Goal: Task Accomplishment & Management: Manage account settings

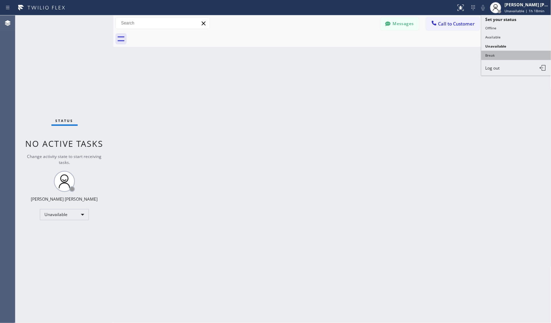
click at [511, 55] on button "Break" at bounding box center [517, 55] width 70 height 9
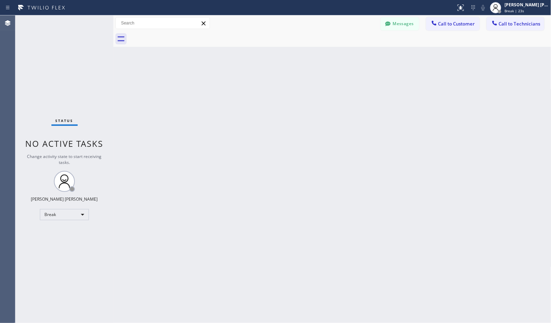
click at [355, 54] on div "Back to Dashboard Change Sender ID Customers Technicians Select a contact Outbo…" at bounding box center [332, 169] width 438 height 308
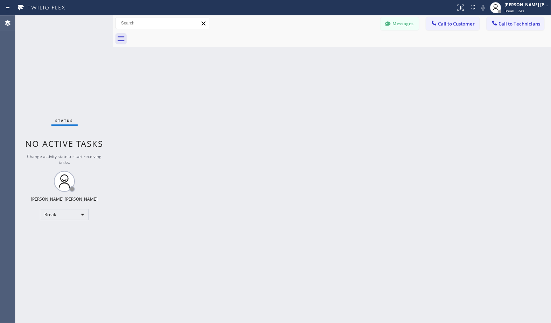
click at [355, 54] on div "Back to Dashboard Change Sender ID Customers Technicians Select a contact Outbo…" at bounding box center [332, 169] width 438 height 308
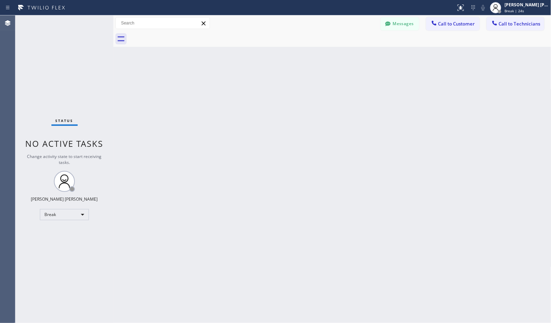
click at [355, 54] on div "Back to Dashboard Change Sender ID Customers Technicians Select a contact Outbo…" at bounding box center [332, 169] width 438 height 308
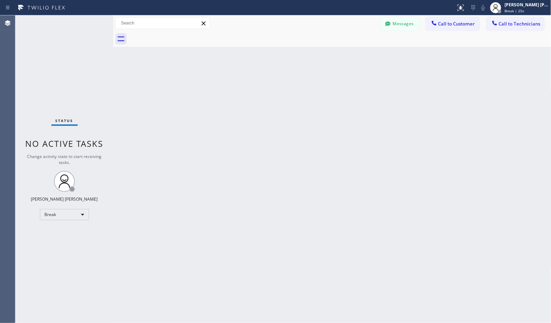
click at [355, 54] on div "Back to Dashboard Change Sender ID Customers Technicians Select a contact Outbo…" at bounding box center [332, 169] width 438 height 308
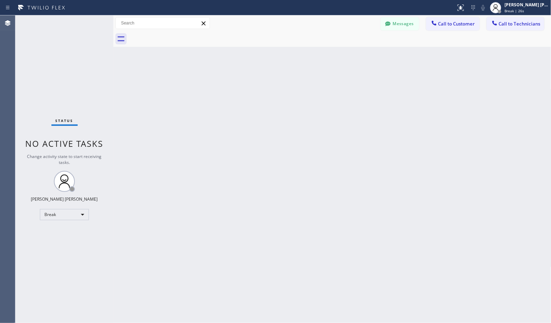
click at [355, 54] on div "Back to Dashboard Change Sender ID Customers Technicians Select a contact Outbo…" at bounding box center [332, 169] width 438 height 308
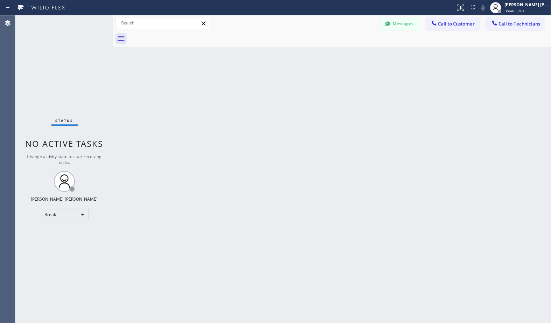
click at [355, 54] on div "Back to Dashboard Change Sender ID Customers Technicians Select a contact Outbo…" at bounding box center [332, 169] width 438 height 308
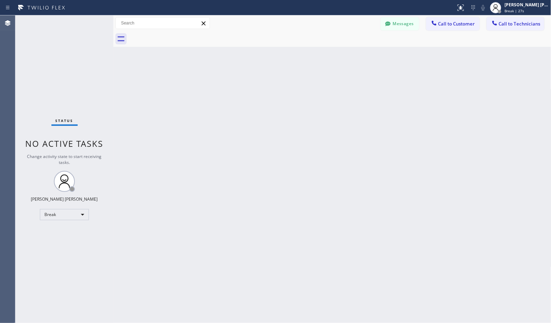
click at [355, 54] on div "Back to Dashboard Change Sender ID Customers Technicians Select a contact Outbo…" at bounding box center [332, 169] width 438 height 308
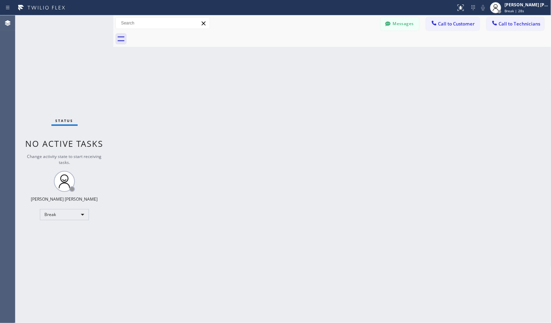
click at [355, 54] on div "Back to Dashboard Change Sender ID Customers Technicians Select a contact Outbo…" at bounding box center [332, 169] width 438 height 308
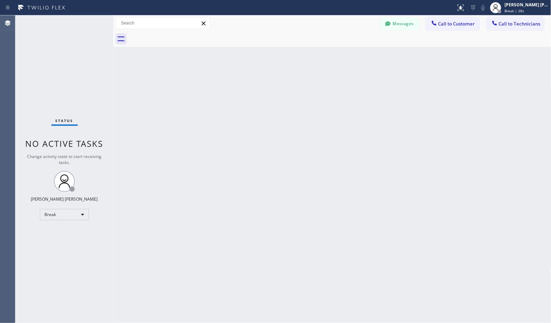
click at [355, 54] on div "Back to Dashboard Change Sender ID Customers Technicians Select a contact Outbo…" at bounding box center [332, 169] width 438 height 308
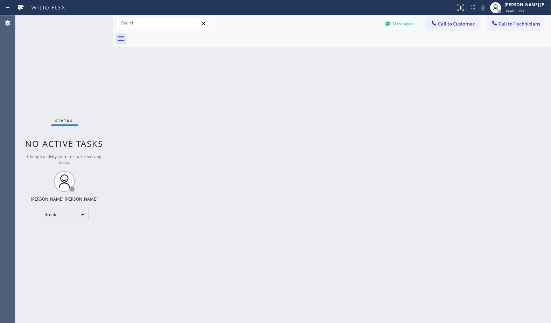
click at [355, 54] on div "Back to Dashboard Change Sender ID Customers Technicians Select a contact Outbo…" at bounding box center [332, 169] width 438 height 308
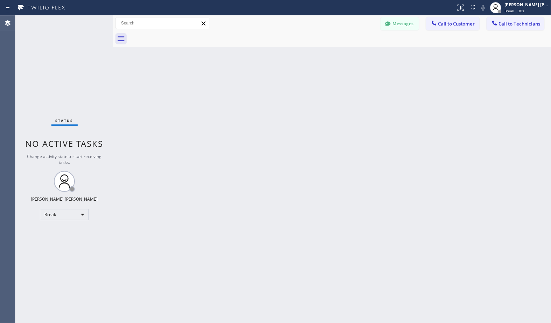
click at [355, 54] on div "Back to Dashboard Change Sender ID Customers Technicians Select a contact Outbo…" at bounding box center [332, 169] width 438 height 308
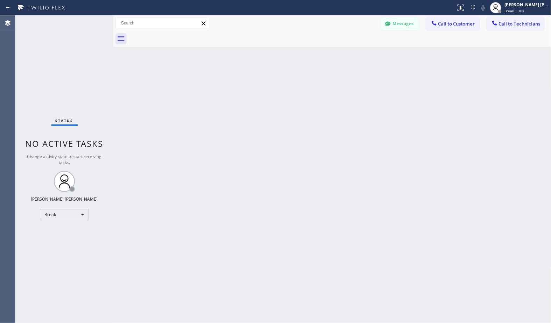
click at [355, 54] on div "Back to Dashboard Change Sender ID Customers Technicians Select a contact Outbo…" at bounding box center [332, 169] width 438 height 308
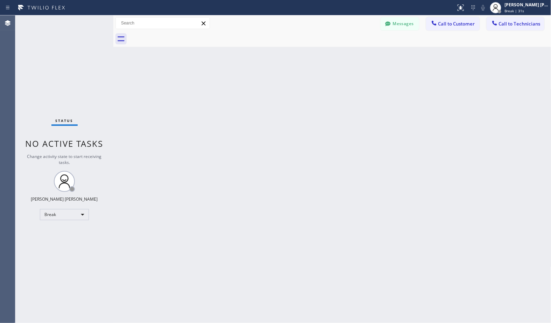
click at [355, 54] on div "Back to Dashboard Change Sender ID Customers Technicians Select a contact Outbo…" at bounding box center [332, 169] width 438 height 308
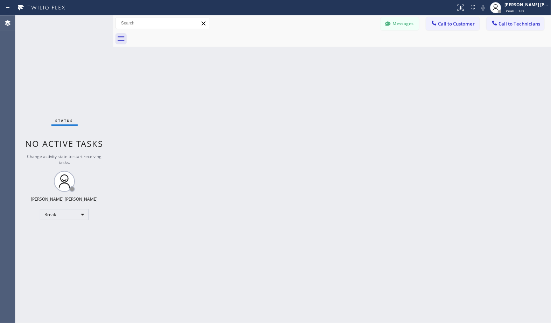
click at [355, 54] on div "Back to Dashboard Change Sender ID Customers Technicians Select a contact Outbo…" at bounding box center [332, 169] width 438 height 308
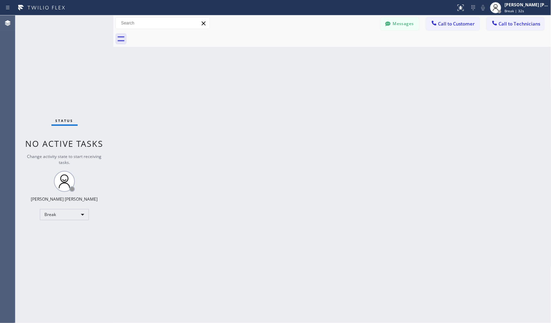
click at [355, 54] on div "Back to Dashboard Change Sender ID Customers Technicians Select a contact Outbo…" at bounding box center [332, 169] width 438 height 308
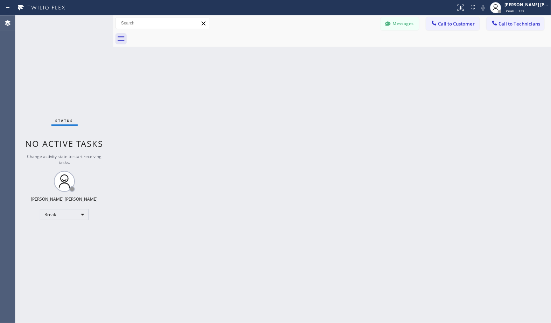
click at [355, 54] on div "Back to Dashboard Change Sender ID Customers Technicians Select a contact Outbo…" at bounding box center [332, 169] width 438 height 308
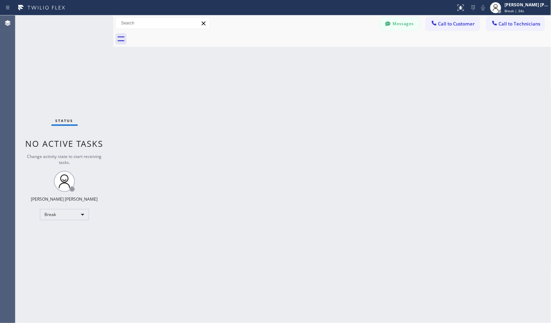
click at [355, 54] on div "Back to Dashboard Change Sender ID Customers Technicians Select a contact Outbo…" at bounding box center [332, 169] width 438 height 308
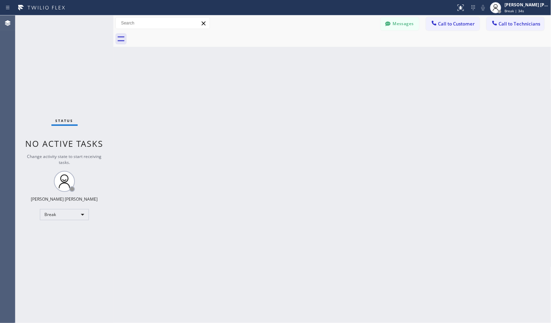
click at [355, 54] on div "Back to Dashboard Change Sender ID Customers Technicians Select a contact Outbo…" at bounding box center [332, 169] width 438 height 308
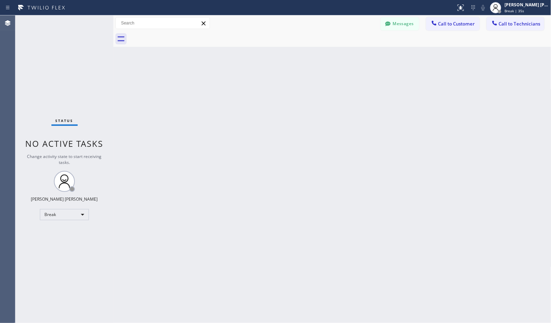
click at [355, 54] on div "Back to Dashboard Change Sender ID Customers Technicians Select a contact Outbo…" at bounding box center [332, 169] width 438 height 308
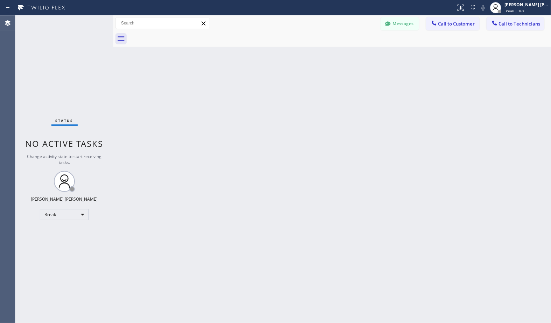
click at [355, 54] on div "Back to Dashboard Change Sender ID Customers Technicians Select a contact Outbo…" at bounding box center [332, 169] width 438 height 308
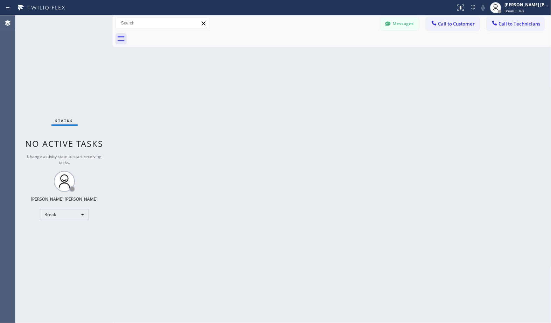
click at [355, 54] on div "Back to Dashboard Change Sender ID Customers Technicians Select a contact Outbo…" at bounding box center [332, 169] width 438 height 308
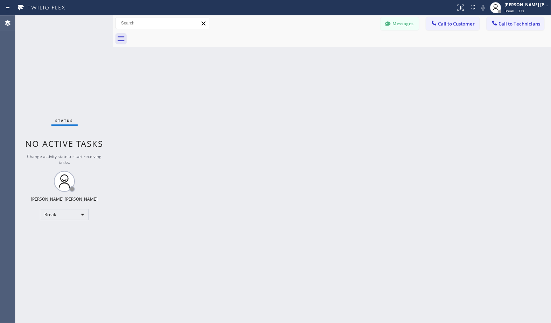
click at [355, 54] on div "Back to Dashboard Change Sender ID Customers Technicians Select a contact Outbo…" at bounding box center [332, 169] width 438 height 308
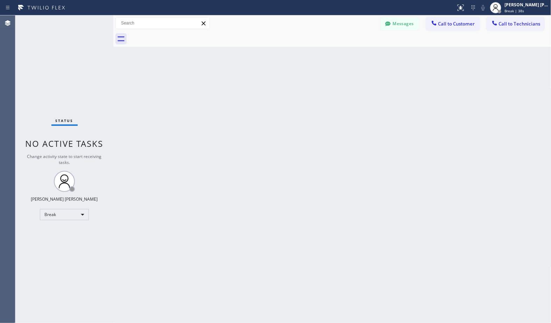
click at [355, 54] on div "Back to Dashboard Change Sender ID Customers Technicians Select a contact Outbo…" at bounding box center [332, 169] width 438 height 308
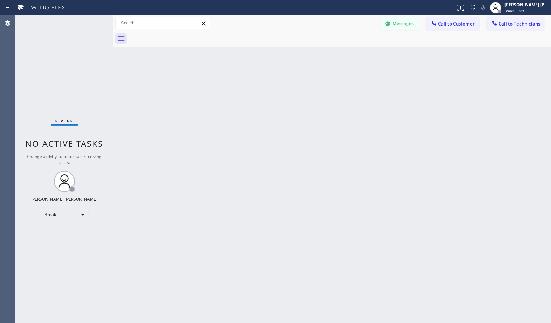
click at [355, 54] on div "Back to Dashboard Change Sender ID Customers Technicians Select a contact Outbo…" at bounding box center [332, 169] width 438 height 308
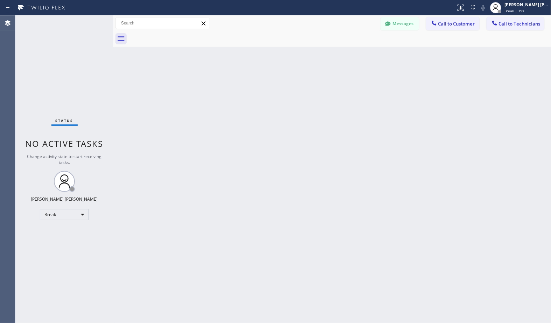
click at [355, 54] on div "Back to Dashboard Change Sender ID Customers Technicians Select a contact Outbo…" at bounding box center [332, 169] width 438 height 308
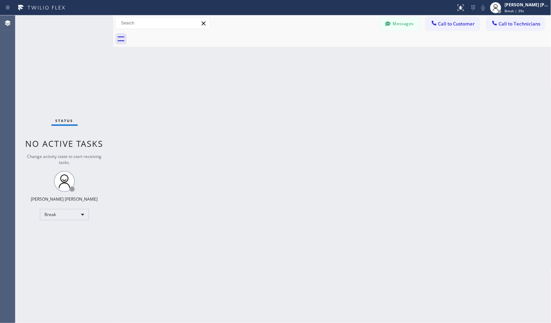
click at [355, 54] on div "Back to Dashboard Change Sender ID Customers Technicians Select a contact Outbo…" at bounding box center [332, 169] width 438 height 308
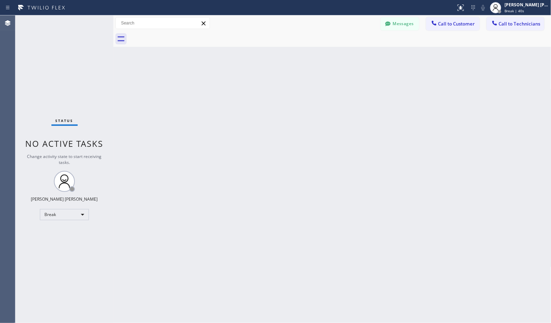
click at [355, 54] on div "Back to Dashboard Change Sender ID Customers Technicians Select a contact Outbo…" at bounding box center [332, 169] width 438 height 308
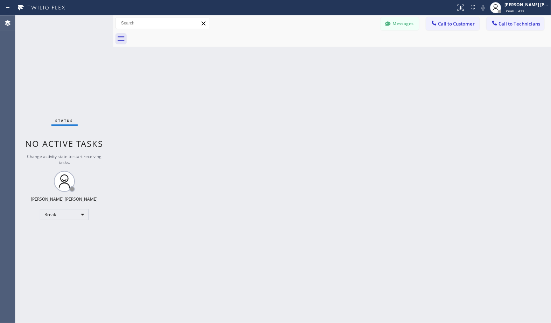
click at [355, 54] on div "Back to Dashboard Change Sender ID Customers Technicians Select a contact Outbo…" at bounding box center [332, 169] width 438 height 308
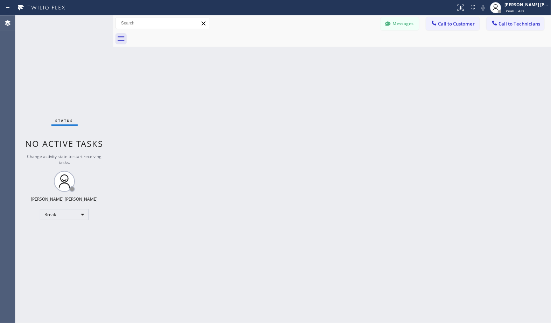
click at [355, 54] on div "Back to Dashboard Change Sender ID Customers Technicians Select a contact Outbo…" at bounding box center [332, 169] width 438 height 308
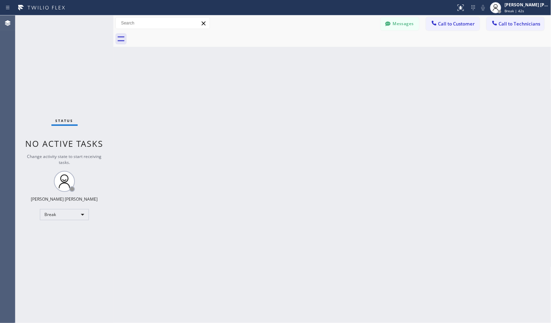
click at [355, 54] on div "Back to Dashboard Change Sender ID Customers Technicians Select a contact Outbo…" at bounding box center [332, 169] width 438 height 308
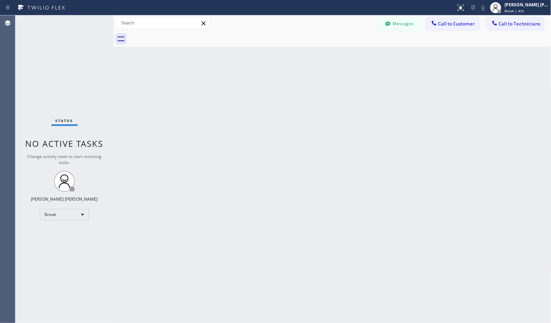
click at [355, 54] on div "Back to Dashboard Change Sender ID Customers Technicians Select a contact Outbo…" at bounding box center [332, 169] width 438 height 308
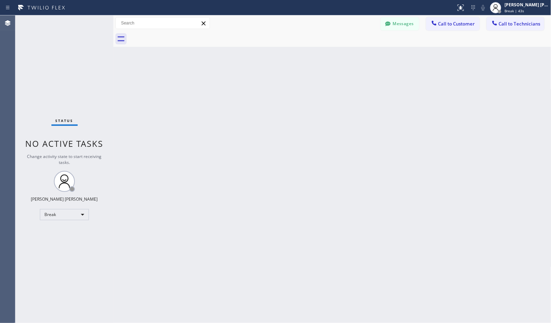
click at [355, 54] on div "Back to Dashboard Change Sender ID Customers Technicians Select a contact Outbo…" at bounding box center [332, 169] width 438 height 308
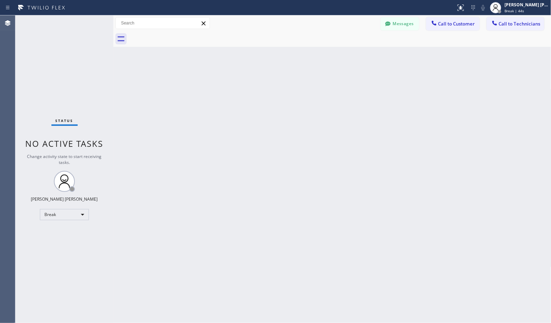
click at [355, 54] on div "Back to Dashboard Change Sender ID Customers Technicians Select a contact Outbo…" at bounding box center [332, 169] width 438 height 308
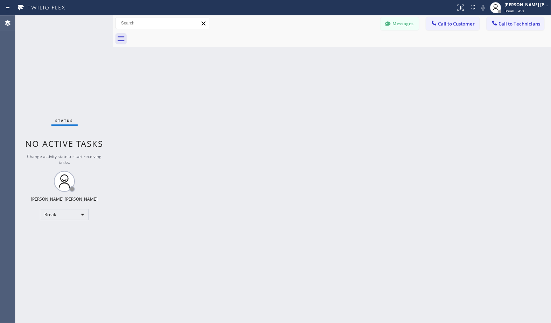
click at [355, 54] on div "Back to Dashboard Change Sender ID Customers Technicians Select a contact Outbo…" at bounding box center [332, 169] width 438 height 308
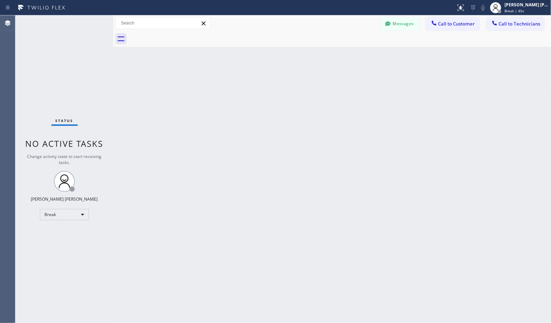
click at [355, 54] on div "Back to Dashboard Change Sender ID Customers Technicians Select a contact Outbo…" at bounding box center [332, 169] width 438 height 308
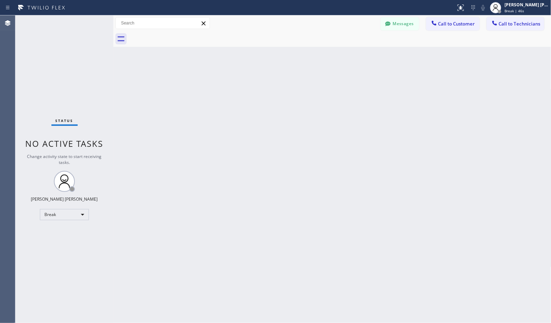
click at [355, 54] on div "Back to Dashboard Change Sender ID Customers Technicians Select a contact Outbo…" at bounding box center [332, 169] width 438 height 308
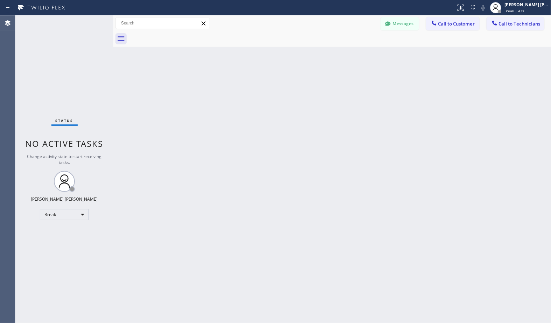
click at [355, 54] on div "Back to Dashboard Change Sender ID Customers Technicians Select a contact Outbo…" at bounding box center [332, 169] width 438 height 308
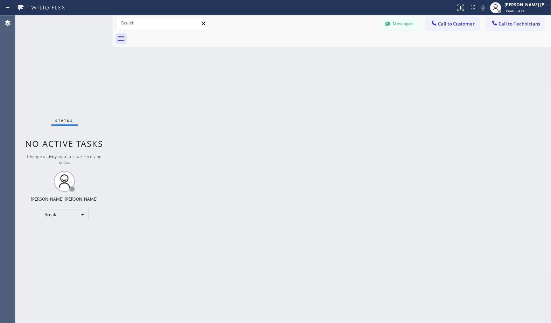
click at [355, 54] on div "Back to Dashboard Change Sender ID Customers Technicians Select a contact Outbo…" at bounding box center [332, 169] width 438 height 308
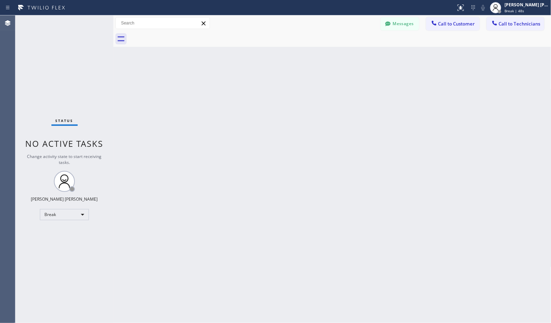
click at [355, 54] on div "Back to Dashboard Change Sender ID Customers Technicians Select a contact Outbo…" at bounding box center [332, 169] width 438 height 308
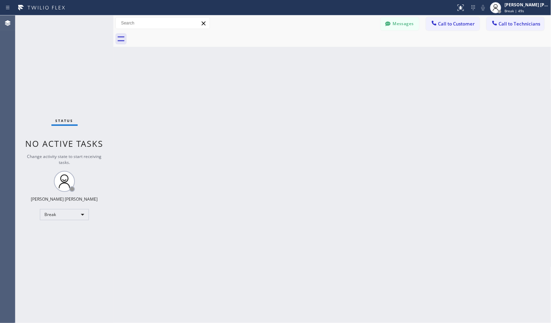
click at [355, 54] on div "Back to Dashboard Change Sender ID Customers Technicians Select a contact Outbo…" at bounding box center [332, 169] width 438 height 308
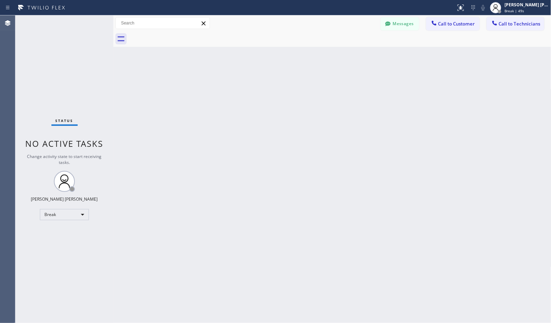
click at [355, 54] on div "Back to Dashboard Change Sender ID Customers Technicians Select a contact Outbo…" at bounding box center [332, 169] width 438 height 308
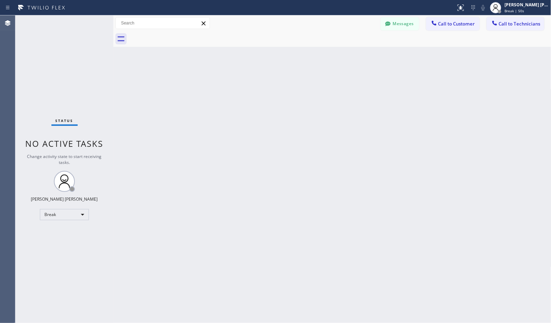
click at [355, 54] on div "Back to Dashboard Change Sender ID Customers Technicians Select a contact Outbo…" at bounding box center [332, 169] width 438 height 308
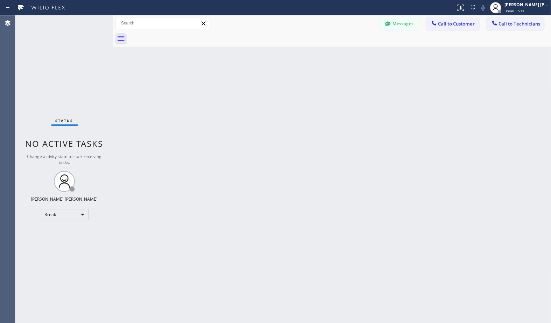
click at [355, 54] on div "Back to Dashboard Change Sender ID Customers Technicians Select a contact Outbo…" at bounding box center [332, 169] width 438 height 308
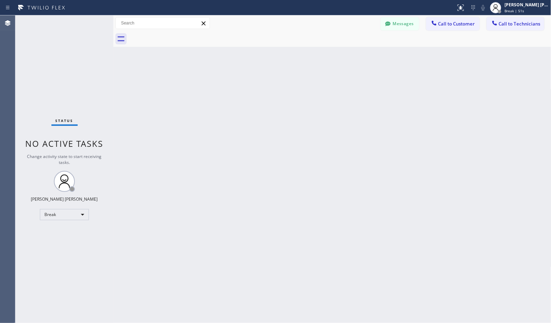
click at [355, 54] on div "Back to Dashboard Change Sender ID Customers Technicians Select a contact Outbo…" at bounding box center [332, 169] width 438 height 308
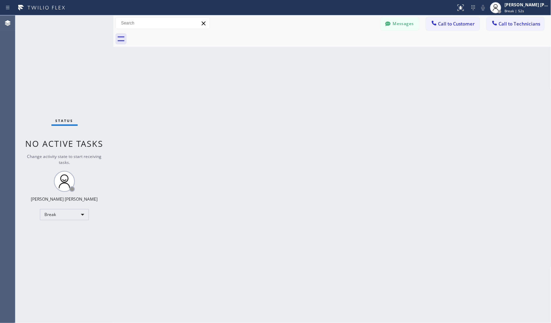
click at [355, 54] on div "Back to Dashboard Change Sender ID Customers Technicians Select a contact Outbo…" at bounding box center [332, 169] width 438 height 308
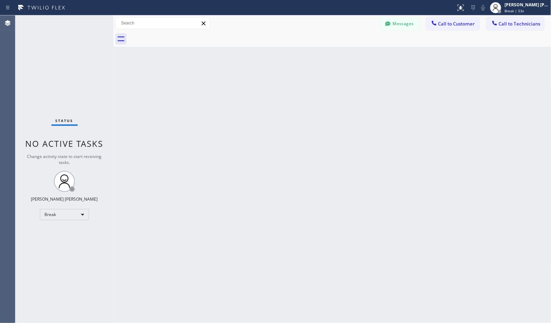
click at [355, 54] on div "Back to Dashboard Change Sender ID Customers Technicians Select a contact Outbo…" at bounding box center [332, 169] width 438 height 308
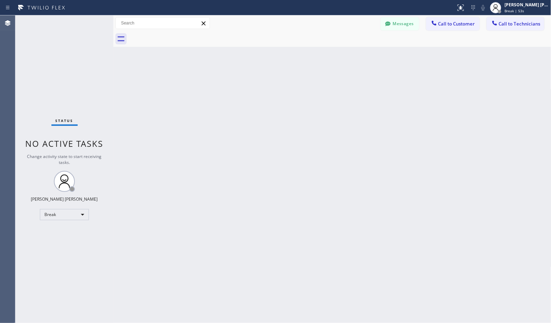
click at [355, 54] on div "Back to Dashboard Change Sender ID Customers Technicians Select a contact Outbo…" at bounding box center [332, 169] width 438 height 308
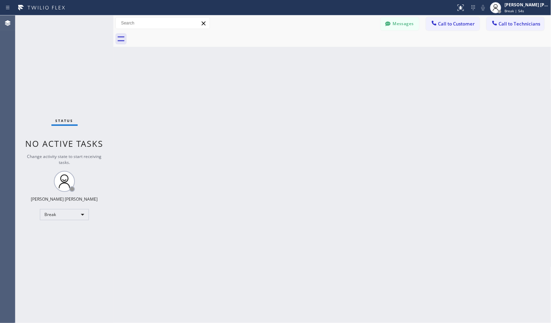
click at [355, 54] on div "Back to Dashboard Change Sender ID Customers Technicians Select a contact Outbo…" at bounding box center [332, 169] width 438 height 308
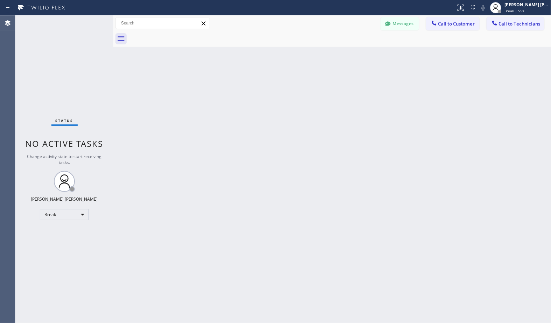
click at [355, 54] on div "Back to Dashboard Change Sender ID Customers Technicians Select a contact Outbo…" at bounding box center [332, 169] width 438 height 308
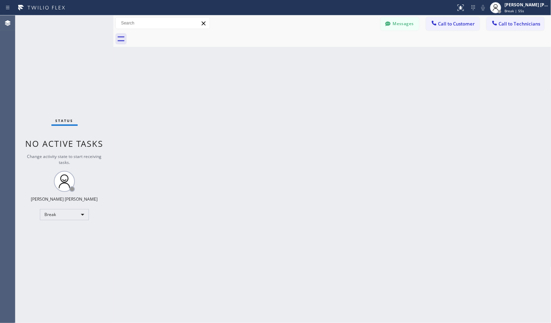
click at [355, 54] on div "Back to Dashboard Change Sender ID Customers Technicians Select a contact Outbo…" at bounding box center [332, 169] width 438 height 308
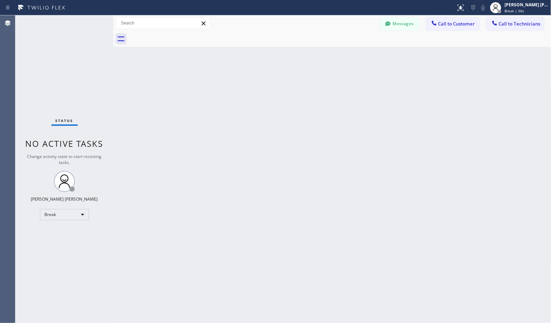
click at [355, 54] on div "Back to Dashboard Change Sender ID Customers Technicians Select a contact Outbo…" at bounding box center [332, 169] width 438 height 308
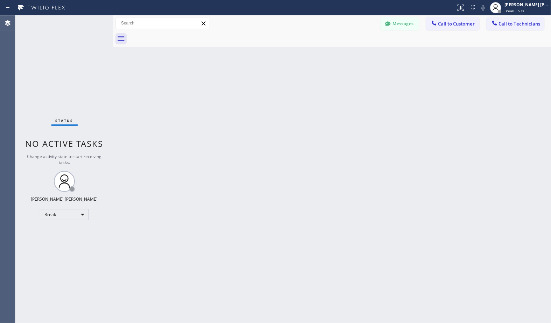
click at [355, 54] on div "Back to Dashboard Change Sender ID Customers Technicians Select a contact Outbo…" at bounding box center [332, 169] width 438 height 308
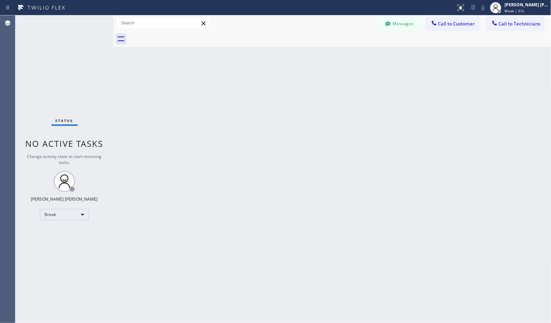
click at [355, 54] on div "Back to Dashboard Change Sender ID Customers Technicians Select a contact Outbo…" at bounding box center [332, 169] width 438 height 308
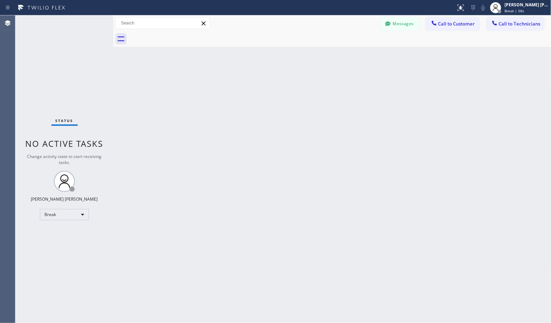
click at [355, 54] on div "Back to Dashboard Change Sender ID Customers Technicians Select a contact Outbo…" at bounding box center [332, 169] width 438 height 308
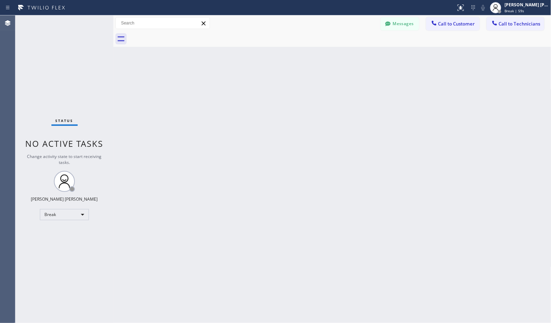
click at [355, 54] on div "Back to Dashboard Change Sender ID Customers Technicians Select a contact Outbo…" at bounding box center [332, 169] width 438 height 308
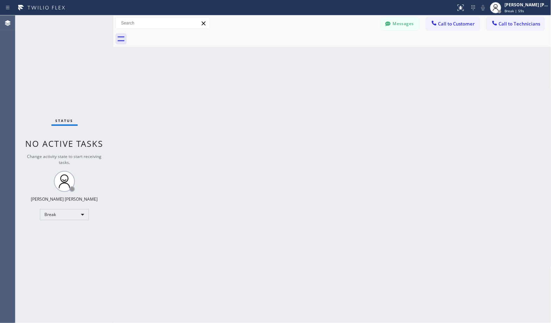
click at [355, 54] on div "Back to Dashboard Change Sender ID Customers Technicians Select a contact Outbo…" at bounding box center [332, 169] width 438 height 308
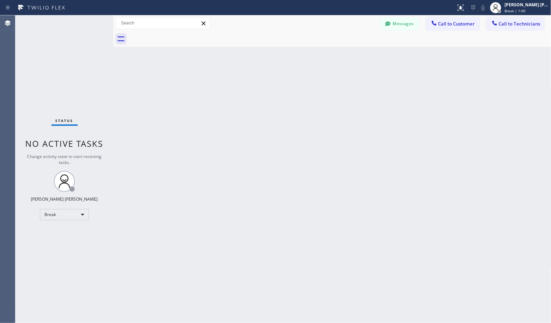
click at [355, 54] on div "Back to Dashboard Change Sender ID Customers Technicians Select a contact Outbo…" at bounding box center [332, 169] width 438 height 308
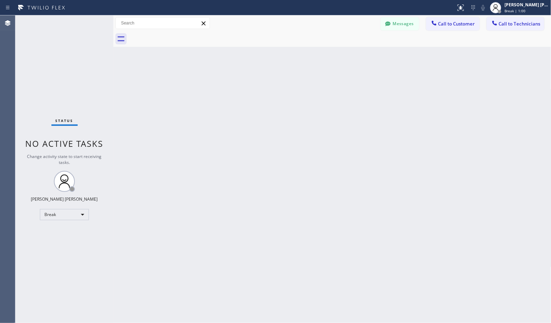
click at [355, 54] on div "Back to Dashboard Change Sender ID Customers Technicians Select a contact Outbo…" at bounding box center [332, 169] width 438 height 308
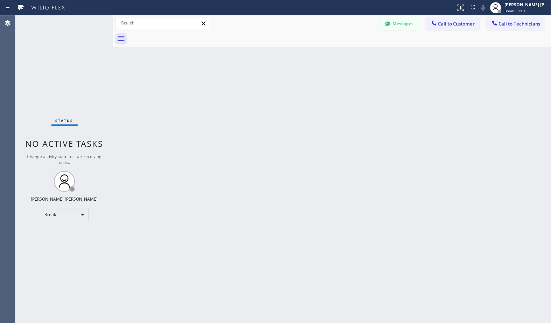
click at [355, 54] on div "Back to Dashboard Change Sender ID Customers Technicians Select a contact Outbo…" at bounding box center [332, 169] width 438 height 308
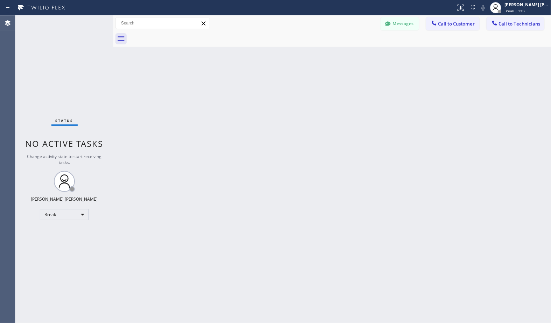
click at [355, 54] on div "Back to Dashboard Change Sender ID Customers Technicians Select a contact Outbo…" at bounding box center [332, 169] width 438 height 308
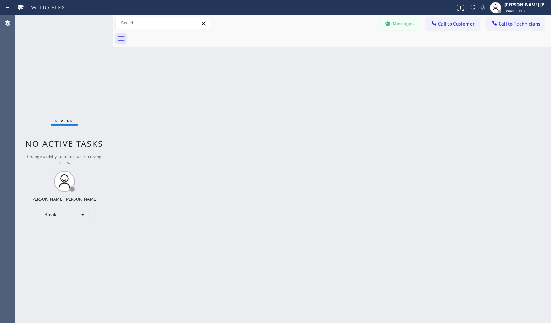
click at [355, 54] on div "Back to Dashboard Change Sender ID Customers Technicians Select a contact Outbo…" at bounding box center [332, 169] width 438 height 308
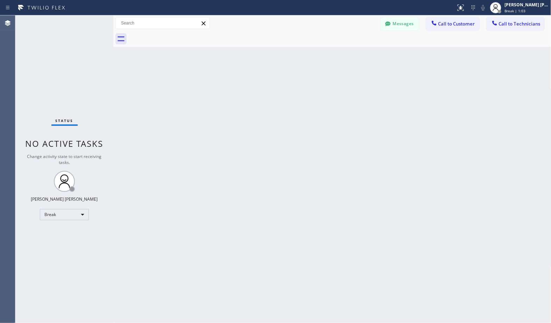
click at [355, 54] on div "Back to Dashboard Change Sender ID Customers Technicians Select a contact Outbo…" at bounding box center [332, 169] width 438 height 308
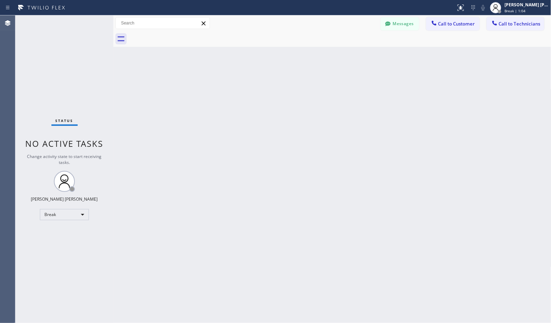
click at [355, 54] on div "Back to Dashboard Change Sender ID Customers Technicians Select a contact Outbo…" at bounding box center [332, 169] width 438 height 308
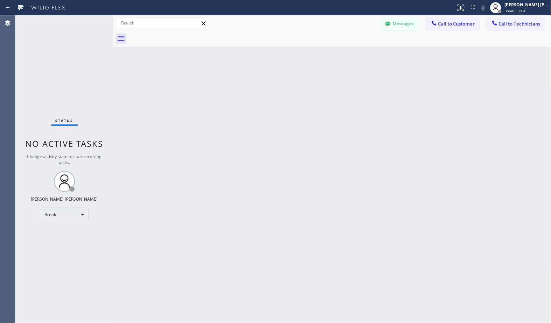
click at [355, 54] on div "Back to Dashboard Change Sender ID Customers Technicians Select a contact Outbo…" at bounding box center [332, 169] width 438 height 308
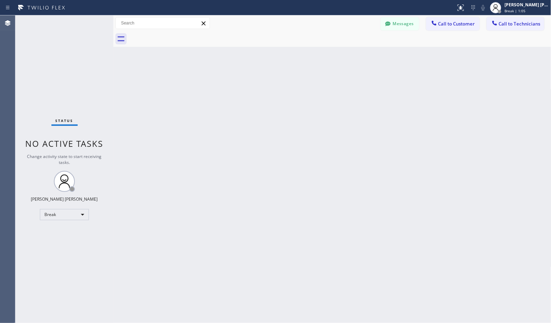
click at [355, 54] on div "Back to Dashboard Change Sender ID Customers Technicians Select a contact Outbo…" at bounding box center [332, 169] width 438 height 308
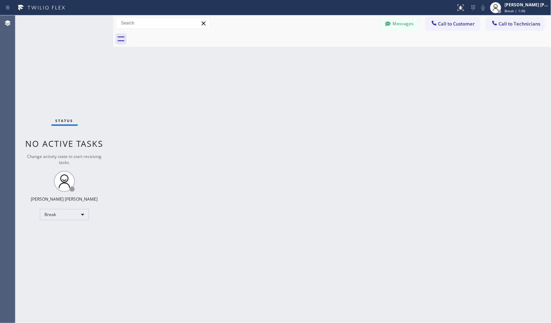
click at [355, 54] on div "Back to Dashboard Change Sender ID Customers Technicians Select a contact Outbo…" at bounding box center [332, 169] width 438 height 308
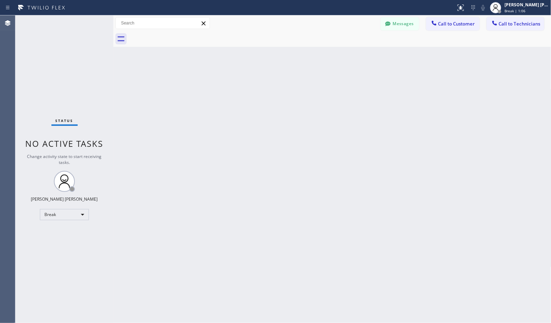
click at [355, 54] on div "Back to Dashboard Change Sender ID Customers Technicians Select a contact Outbo…" at bounding box center [332, 169] width 438 height 308
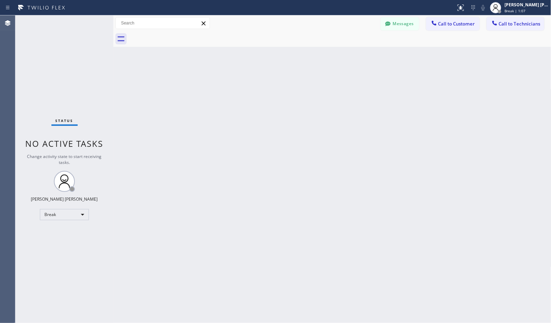
click at [355, 54] on div "Back to Dashboard Change Sender ID Customers Technicians Select a contact Outbo…" at bounding box center [332, 169] width 438 height 308
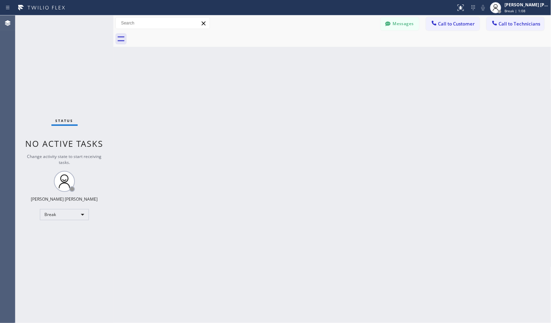
click at [355, 54] on div "Back to Dashboard Change Sender ID Customers Technicians Select a contact Outbo…" at bounding box center [332, 169] width 438 height 308
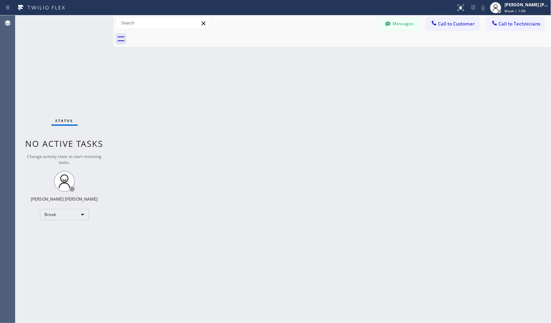
click at [355, 54] on div "Back to Dashboard Change Sender ID Customers Technicians Select a contact Outbo…" at bounding box center [332, 169] width 438 height 308
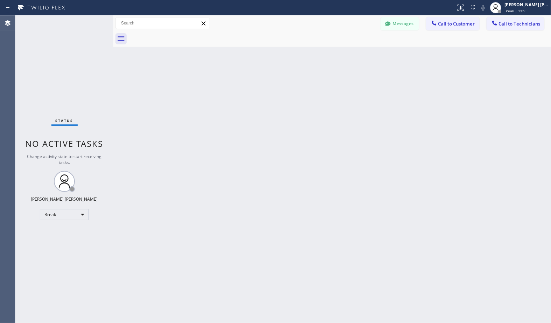
click at [355, 54] on div "Back to Dashboard Change Sender ID Customers Technicians Select a contact Outbo…" at bounding box center [332, 169] width 438 height 308
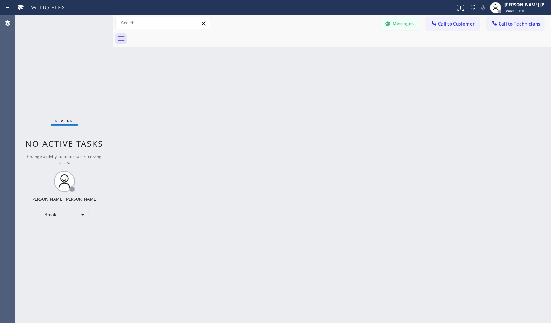
click at [355, 54] on div "Back to Dashboard Change Sender ID Customers Technicians Select a contact Outbo…" at bounding box center [332, 169] width 438 height 308
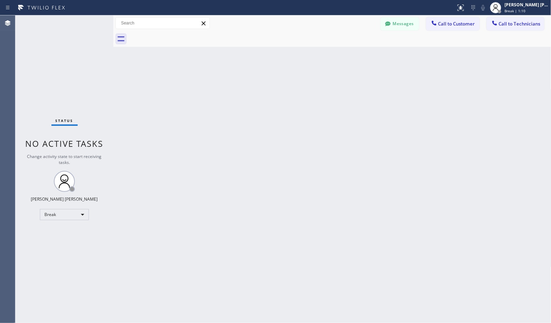
click at [355, 54] on div "Back to Dashboard Change Sender ID Customers Technicians Select a contact Outbo…" at bounding box center [332, 169] width 438 height 308
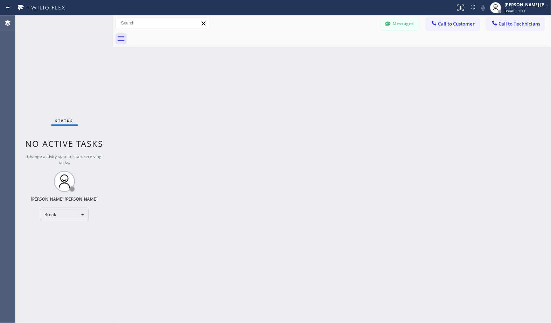
click at [355, 54] on div "Back to Dashboard Change Sender ID Customers Technicians Select a contact Outbo…" at bounding box center [332, 169] width 438 height 308
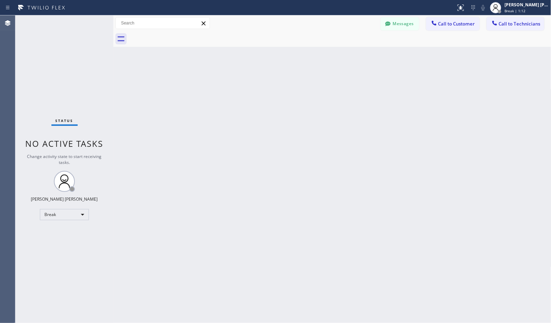
click at [355, 54] on div "Back to Dashboard Change Sender ID Customers Technicians Select a contact Outbo…" at bounding box center [332, 169] width 438 height 308
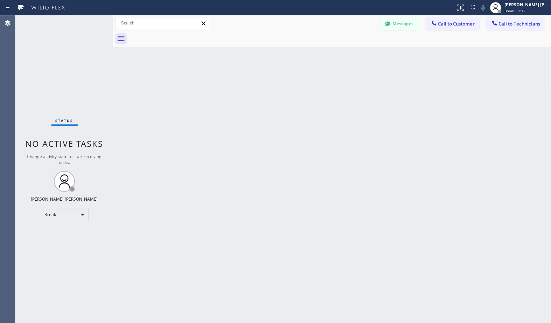
click at [355, 54] on div "Back to Dashboard Change Sender ID Customers Technicians Select a contact Outbo…" at bounding box center [332, 169] width 438 height 308
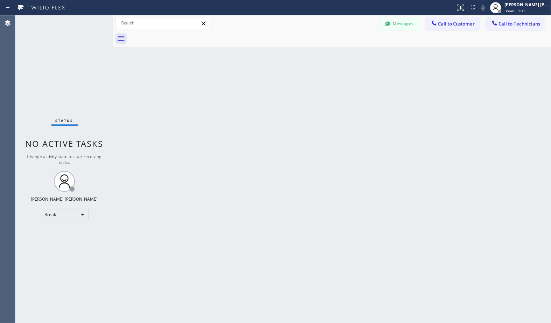
click at [355, 54] on div "Back to Dashboard Change Sender ID Customers Technicians Select a contact Outbo…" at bounding box center [332, 169] width 438 height 308
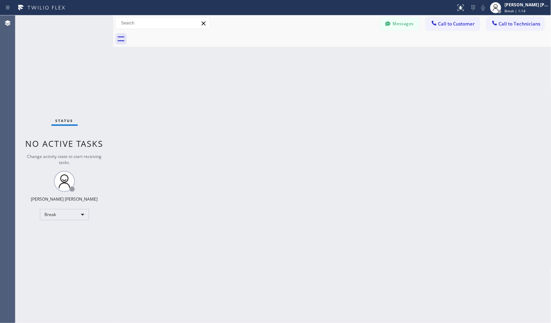
click at [355, 54] on div "Back to Dashboard Change Sender ID Customers Technicians Select a contact Outbo…" at bounding box center [332, 169] width 438 height 308
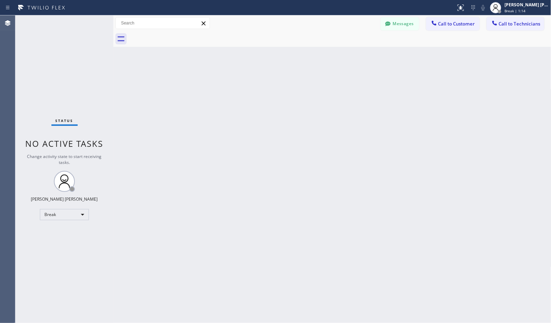
click at [355, 54] on div "Back to Dashboard Change Sender ID Customers Technicians Select a contact Outbo…" at bounding box center [332, 169] width 438 height 308
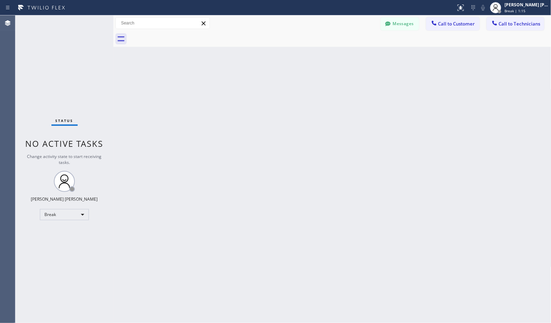
click at [355, 54] on div "Back to Dashboard Change Sender ID Customers Technicians Select a contact Outbo…" at bounding box center [332, 169] width 438 height 308
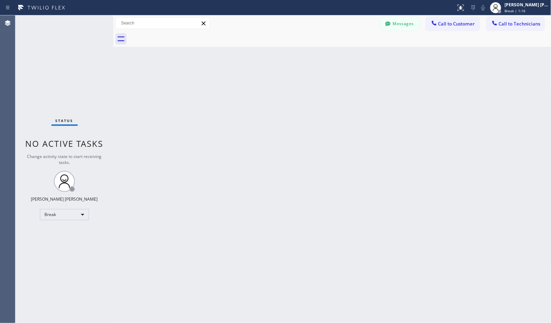
click at [355, 54] on div "Back to Dashboard Change Sender ID Customers Technicians Select a contact Outbo…" at bounding box center [332, 169] width 438 height 308
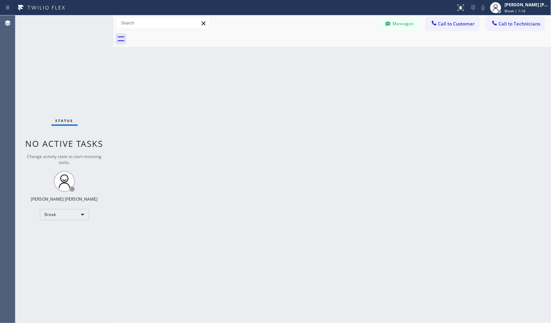
click at [355, 54] on div "Back to Dashboard Change Sender ID Customers Technicians Select a contact Outbo…" at bounding box center [332, 169] width 438 height 308
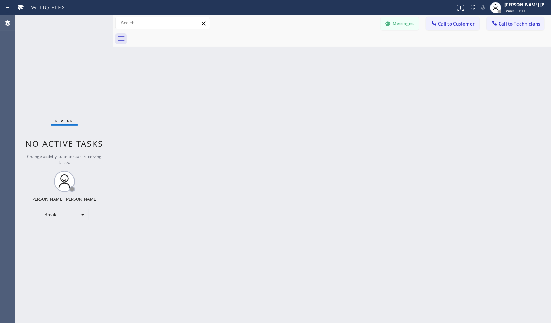
click at [355, 54] on div "Back to Dashboard Change Sender ID Customers Technicians Select a contact Outbo…" at bounding box center [332, 169] width 438 height 308
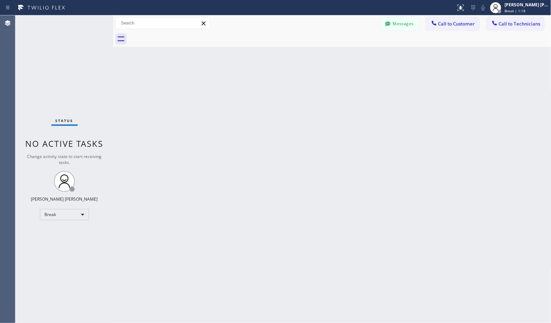
click at [355, 54] on div "Back to Dashboard Change Sender ID Customers Technicians Select a contact Outbo…" at bounding box center [332, 169] width 438 height 308
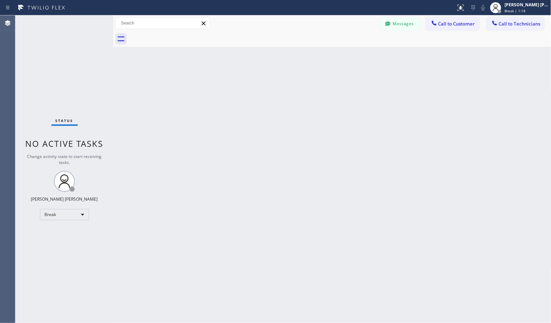
click at [355, 54] on div "Back to Dashboard Change Sender ID Customers Technicians Select a contact Outbo…" at bounding box center [332, 169] width 438 height 308
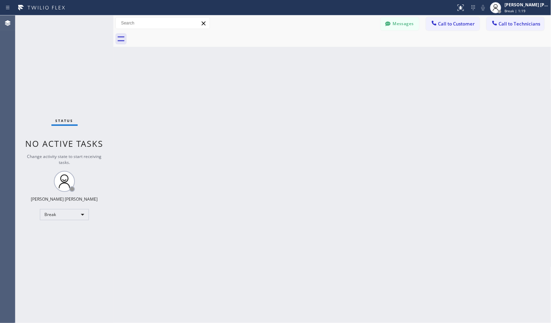
click at [355, 54] on div "Back to Dashboard Change Sender ID Customers Technicians Select a contact Outbo…" at bounding box center [332, 169] width 438 height 308
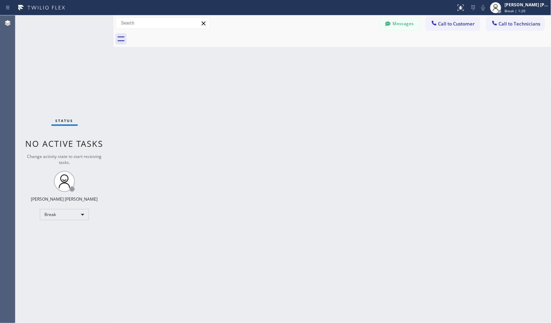
click at [355, 54] on div "Back to Dashboard Change Sender ID Customers Technicians Select a contact Outbo…" at bounding box center [332, 169] width 438 height 308
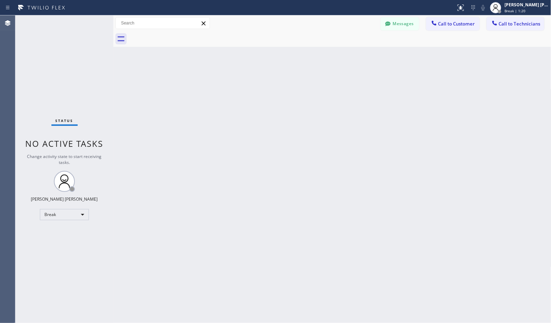
click at [355, 54] on div "Back to Dashboard Change Sender ID Customers Technicians Select a contact Outbo…" at bounding box center [332, 169] width 438 height 308
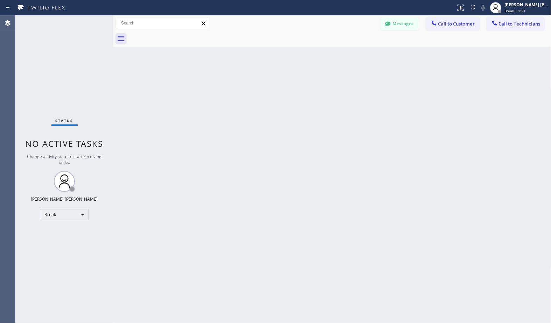
click at [355, 54] on div "Back to Dashboard Change Sender ID Customers Technicians Select a contact Outbo…" at bounding box center [332, 169] width 438 height 308
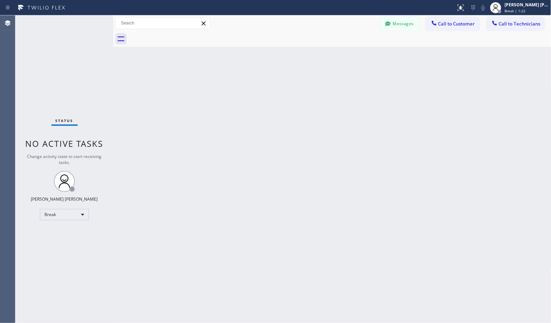
click at [355, 54] on div "Back to Dashboard Change Sender ID Customers Technicians Select a contact Outbo…" at bounding box center [332, 169] width 438 height 308
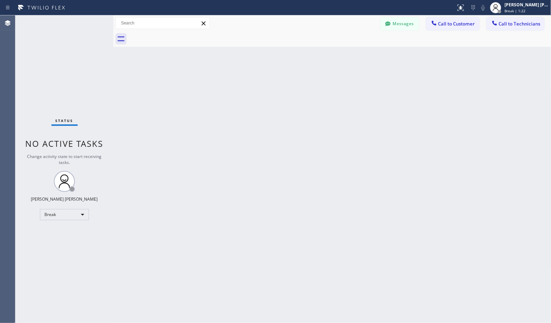
click at [355, 54] on div "Back to Dashboard Change Sender ID Customers Technicians Select a contact Outbo…" at bounding box center [332, 169] width 438 height 308
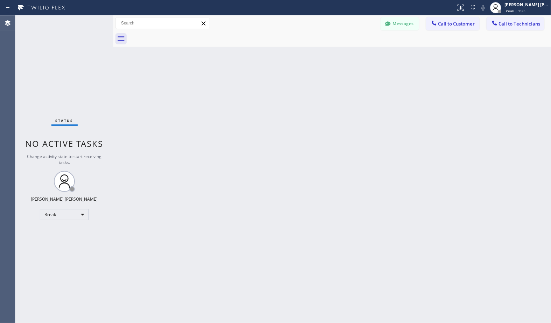
click at [355, 54] on div "Back to Dashboard Change Sender ID Customers Technicians Select a contact Outbo…" at bounding box center [332, 169] width 438 height 308
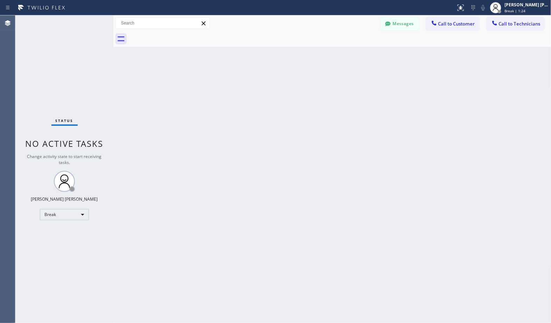
click at [355, 54] on div "Back to Dashboard Change Sender ID Customers Technicians Select a contact Outbo…" at bounding box center [332, 169] width 438 height 308
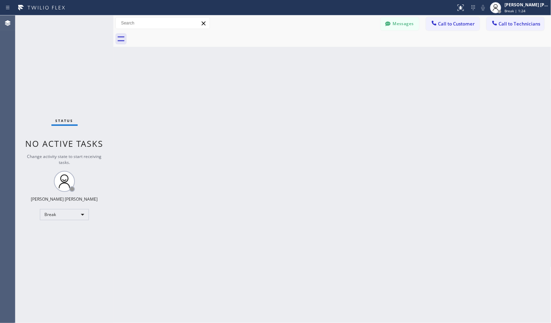
click at [355, 54] on div "Back to Dashboard Change Sender ID Customers Technicians Select a contact Outbo…" at bounding box center [332, 169] width 438 height 308
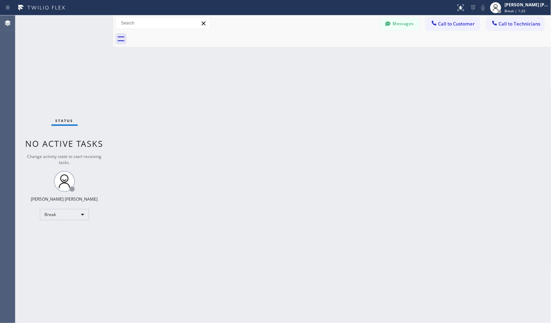
click at [355, 54] on div "Back to Dashboard Change Sender ID Customers Technicians Select a contact Outbo…" at bounding box center [332, 169] width 438 height 308
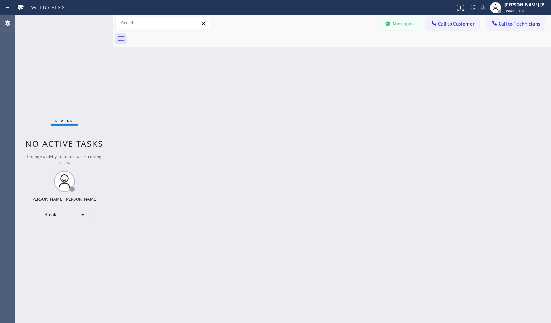
click at [355, 54] on div "Back to Dashboard Change Sender ID Customers Technicians Select a contact Outbo…" at bounding box center [332, 169] width 438 height 308
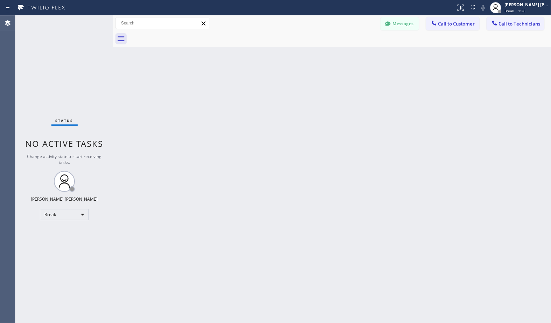
click at [355, 54] on div "Back to Dashboard Change Sender ID Customers Technicians Select a contact Outbo…" at bounding box center [332, 169] width 438 height 308
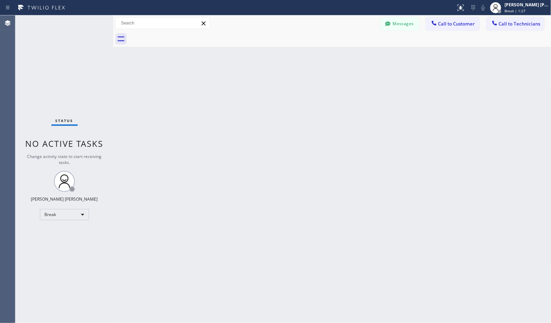
click at [355, 54] on div "Back to Dashboard Change Sender ID Customers Technicians Select a contact Outbo…" at bounding box center [332, 169] width 438 height 308
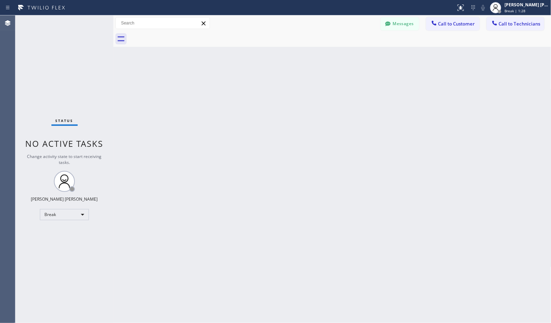
click at [355, 54] on div "Back to Dashboard Change Sender ID Customers Technicians Select a contact Outbo…" at bounding box center [332, 169] width 438 height 308
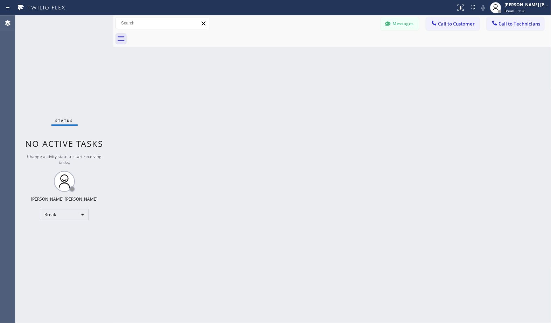
click at [355, 54] on div "Back to Dashboard Change Sender ID Customers Technicians Select a contact Outbo…" at bounding box center [332, 169] width 438 height 308
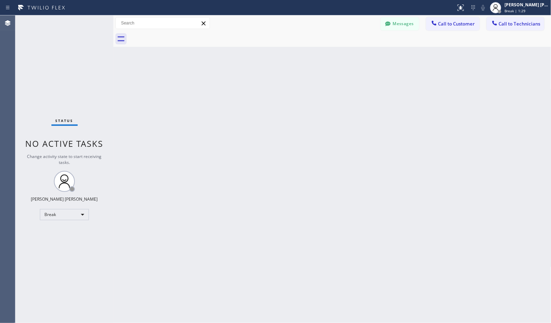
click at [355, 54] on div "Back to Dashboard Change Sender ID Customers Technicians Select a contact Outbo…" at bounding box center [332, 169] width 438 height 308
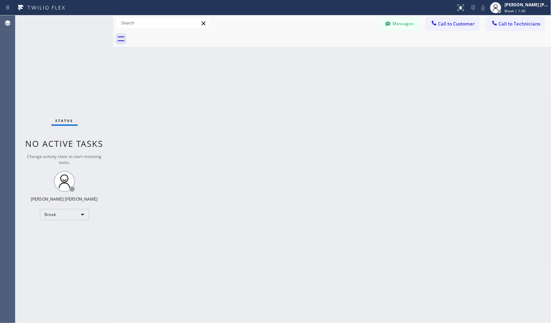
click at [355, 54] on div "Back to Dashboard Change Sender ID Customers Technicians Select a contact Outbo…" at bounding box center [332, 169] width 438 height 308
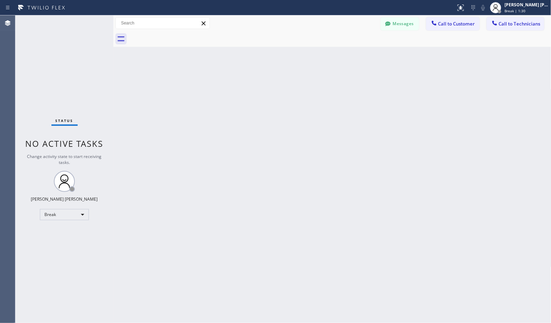
click at [355, 54] on div "Back to Dashboard Change Sender ID Customers Technicians Select a contact Outbo…" at bounding box center [332, 169] width 438 height 308
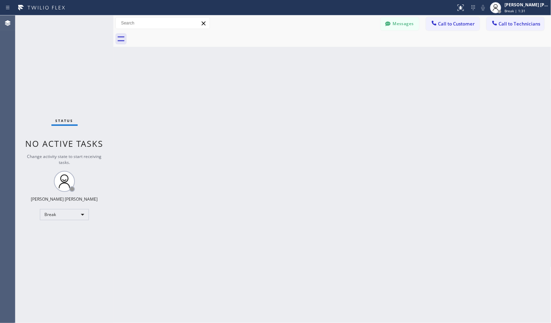
click at [355, 54] on div "Back to Dashboard Change Sender ID Customers Technicians Select a contact Outbo…" at bounding box center [332, 169] width 438 height 308
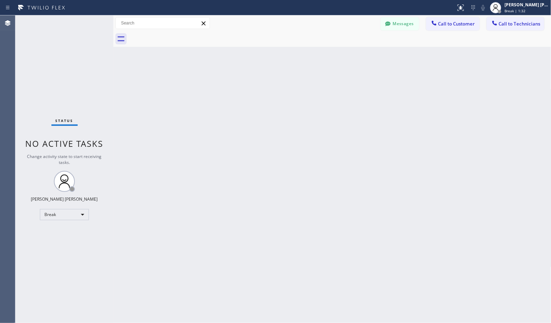
click at [355, 54] on div "Back to Dashboard Change Sender ID Customers Technicians Select a contact Outbo…" at bounding box center [332, 169] width 438 height 308
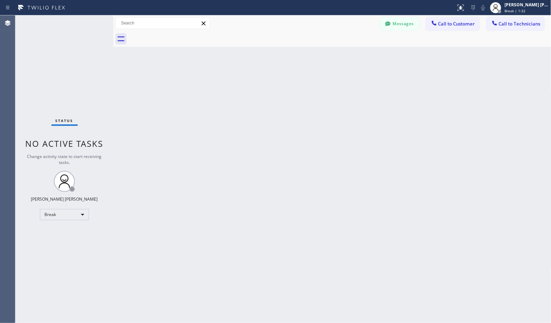
click at [355, 54] on div "Back to Dashboard Change Sender ID Customers Technicians Select a contact Outbo…" at bounding box center [332, 169] width 438 height 308
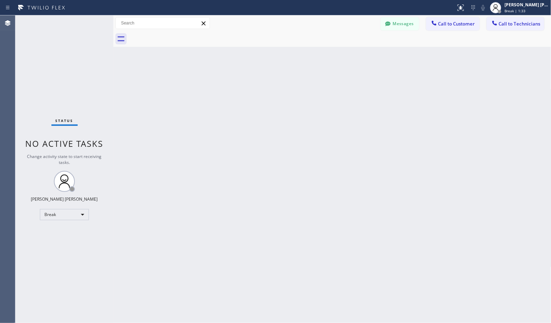
click at [355, 54] on div "Back to Dashboard Change Sender ID Customers Technicians Select a contact Outbo…" at bounding box center [332, 169] width 438 height 308
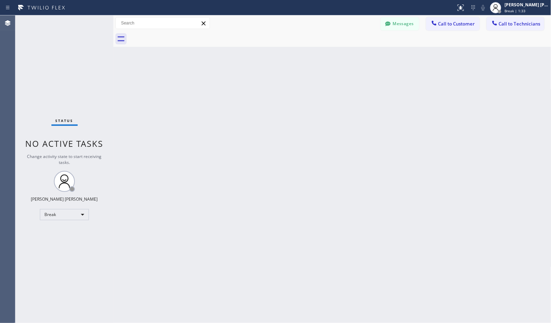
click at [355, 54] on div "Back to Dashboard Change Sender ID Customers Technicians Select a contact Outbo…" at bounding box center [332, 169] width 438 height 308
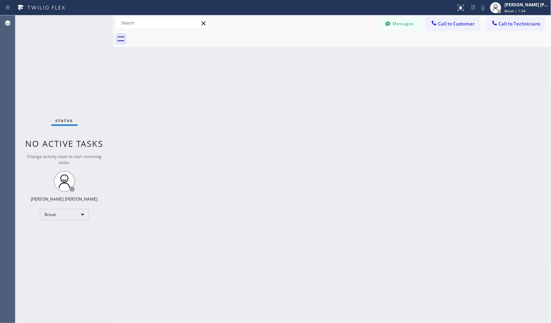
click at [355, 54] on div "Back to Dashboard Change Sender ID Customers Technicians Select a contact Outbo…" at bounding box center [332, 169] width 438 height 308
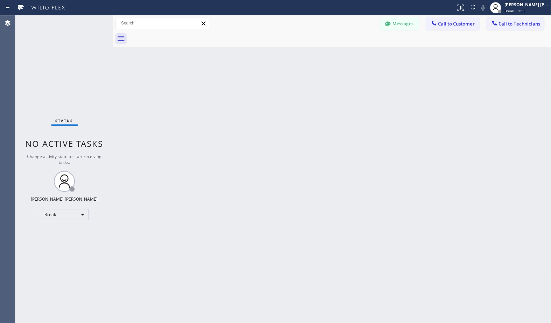
click at [355, 54] on div "Back to Dashboard Change Sender ID Customers Technicians Select a contact Outbo…" at bounding box center [332, 169] width 438 height 308
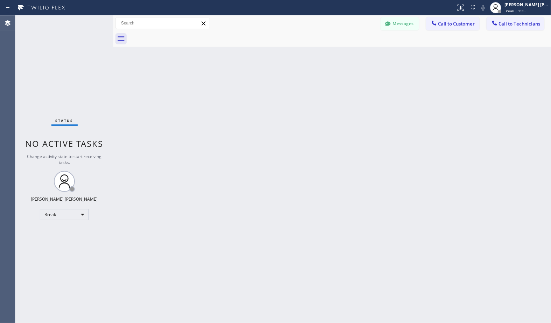
click at [355, 54] on div "Back to Dashboard Change Sender ID Customers Technicians Select a contact Outbo…" at bounding box center [332, 169] width 438 height 308
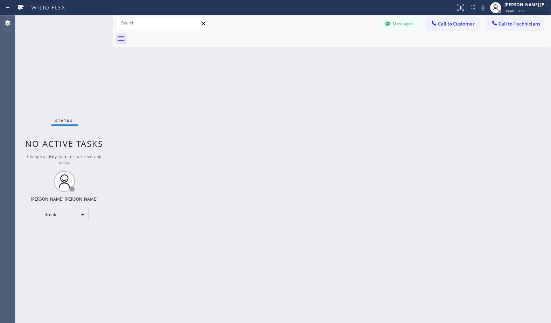
click at [355, 54] on div "Back to Dashboard Change Sender ID Customers Technicians Select a contact Outbo…" at bounding box center [332, 169] width 438 height 308
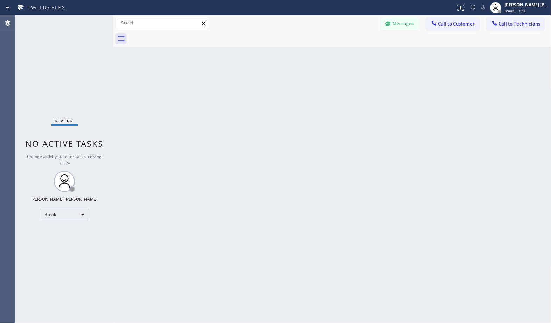
click at [355, 54] on div "Back to Dashboard Change Sender ID Customers Technicians Select a contact Outbo…" at bounding box center [332, 169] width 438 height 308
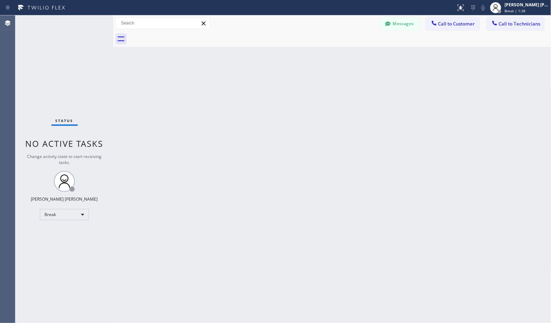
click at [355, 54] on div "Back to Dashboard Change Sender ID Customers Technicians Select a contact Outbo…" at bounding box center [332, 169] width 438 height 308
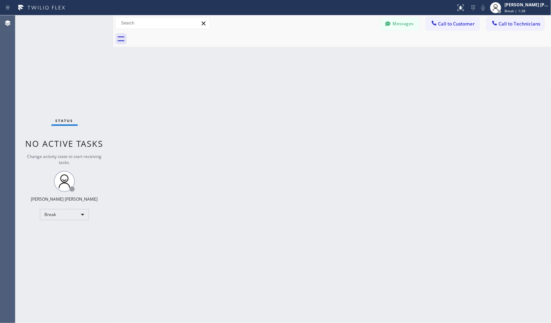
click at [355, 54] on div "Back to Dashboard Change Sender ID Customers Technicians Select a contact Outbo…" at bounding box center [332, 169] width 438 height 308
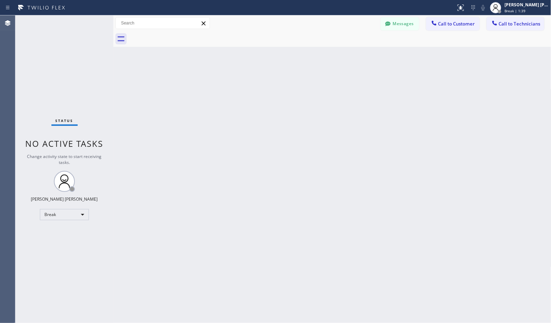
click at [355, 54] on div "Back to Dashboard Change Sender ID Customers Technicians Select a contact Outbo…" at bounding box center [332, 169] width 438 height 308
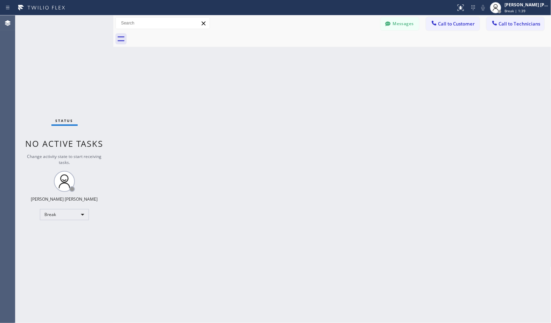
click at [355, 54] on div "Back to Dashboard Change Sender ID Customers Technicians Select a contact Outbo…" at bounding box center [332, 169] width 438 height 308
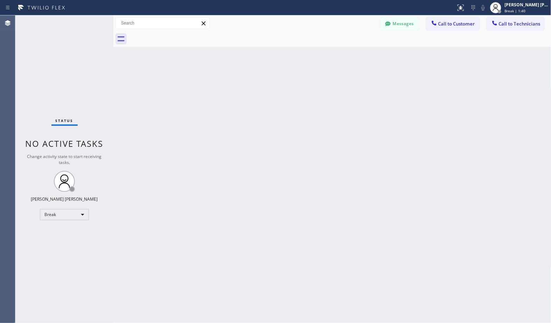
click at [355, 54] on div "Back to Dashboard Change Sender ID Customers Technicians Select a contact Outbo…" at bounding box center [332, 169] width 438 height 308
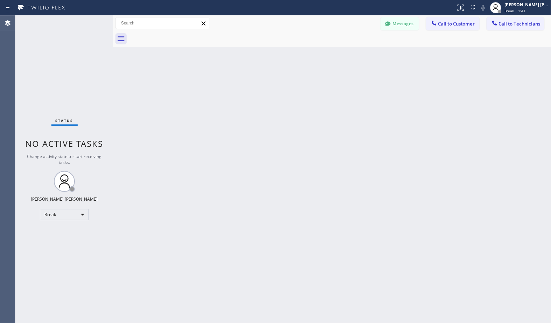
click at [355, 54] on div "Back to Dashboard Change Sender ID Customers Technicians Select a contact Outbo…" at bounding box center [332, 169] width 438 height 308
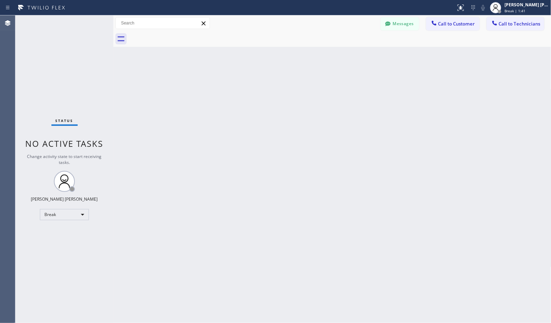
click at [355, 54] on div "Back to Dashboard Change Sender ID Customers Technicians Select a contact Outbo…" at bounding box center [332, 169] width 438 height 308
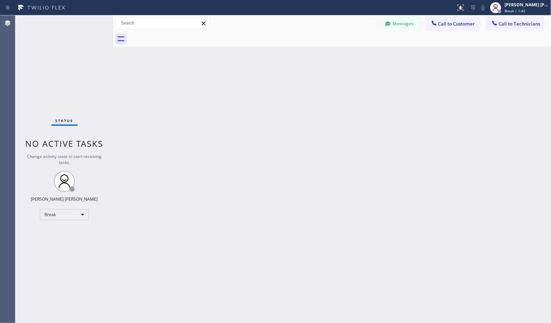
click at [355, 54] on div "Back to Dashboard Change Sender ID Customers Technicians Select a contact Outbo…" at bounding box center [332, 169] width 438 height 308
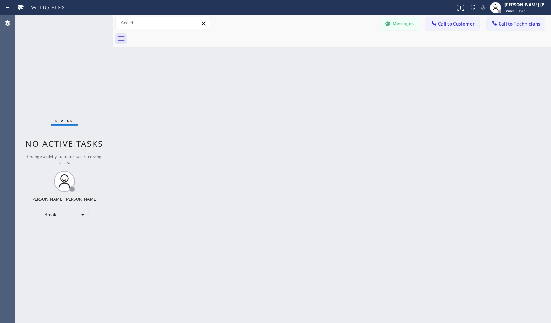
click at [355, 54] on div "Back to Dashboard Change Sender ID Customers Technicians Select a contact Outbo…" at bounding box center [332, 169] width 438 height 308
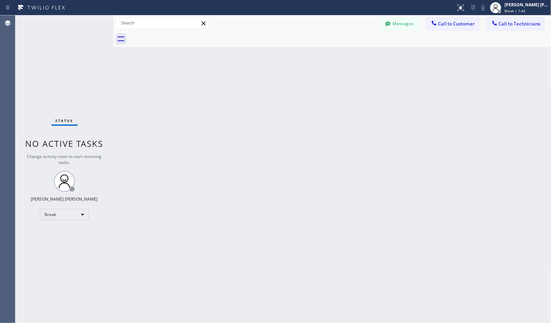
click at [355, 54] on div "Back to Dashboard Change Sender ID Customers Technicians Select a contact Outbo…" at bounding box center [332, 169] width 438 height 308
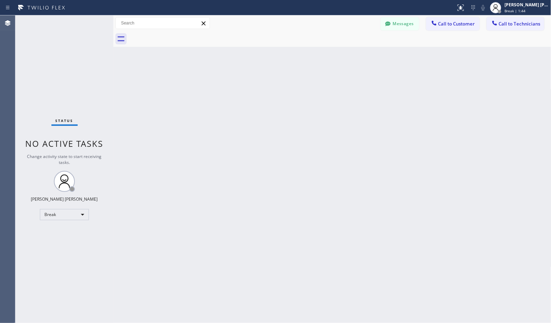
click at [355, 54] on div "Back to Dashboard Change Sender ID Customers Technicians Select a contact Outbo…" at bounding box center [332, 169] width 438 height 308
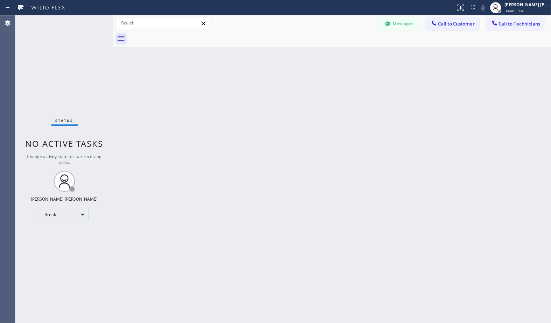
click at [355, 54] on div "Back to Dashboard Change Sender ID Customers Technicians Select a contact Outbo…" at bounding box center [332, 169] width 438 height 308
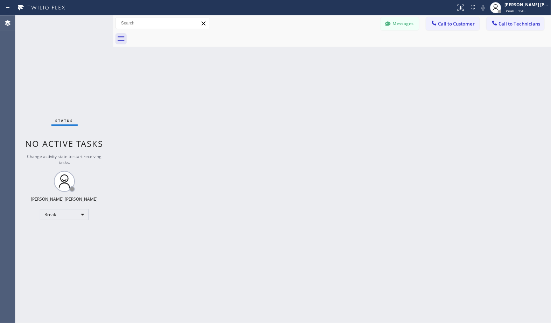
click at [355, 54] on div "Back to Dashboard Change Sender ID Customers Technicians Select a contact Outbo…" at bounding box center [332, 169] width 438 height 308
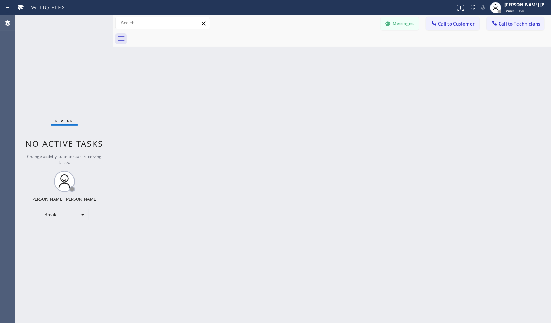
click at [355, 54] on div "Back to Dashboard Change Sender ID Customers Technicians Select a contact Outbo…" at bounding box center [332, 169] width 438 height 308
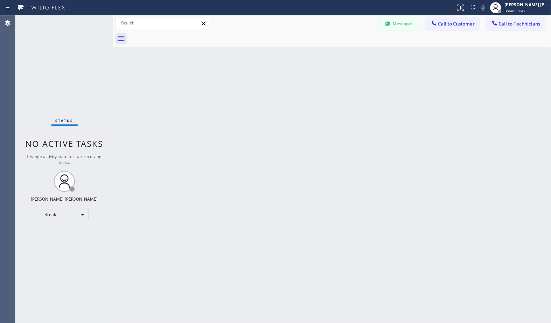
click at [355, 54] on div "Back to Dashboard Change Sender ID Customers Technicians Select a contact Outbo…" at bounding box center [332, 169] width 438 height 308
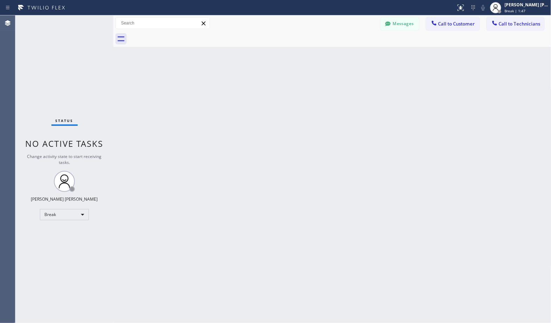
click at [355, 54] on div "Back to Dashboard Change Sender ID Customers Technicians Select a contact Outbo…" at bounding box center [332, 169] width 438 height 308
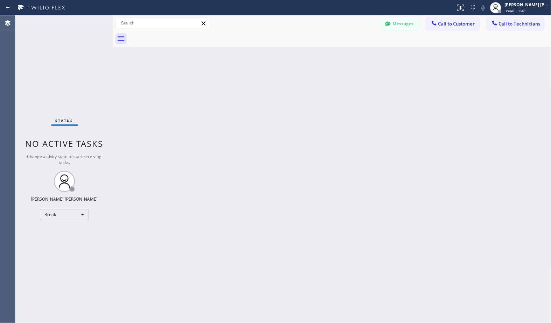
click at [355, 54] on div "Back to Dashboard Change Sender ID Customers Technicians Select a contact Outbo…" at bounding box center [332, 169] width 438 height 308
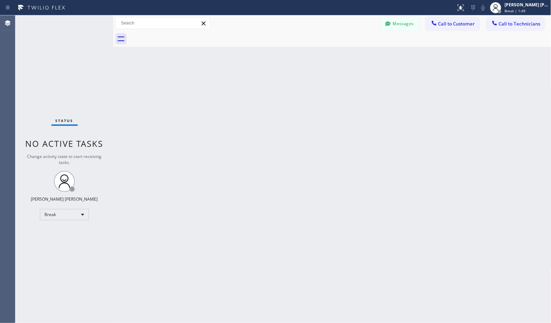
click at [355, 54] on div "Back to Dashboard Change Sender ID Customers Technicians Select a contact Outbo…" at bounding box center [332, 169] width 438 height 308
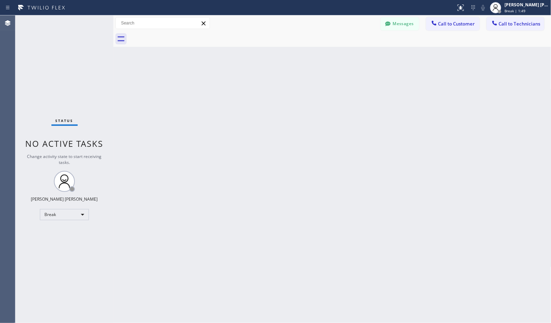
click at [355, 54] on div "Back to Dashboard Change Sender ID Customers Technicians Select a contact Outbo…" at bounding box center [332, 169] width 438 height 308
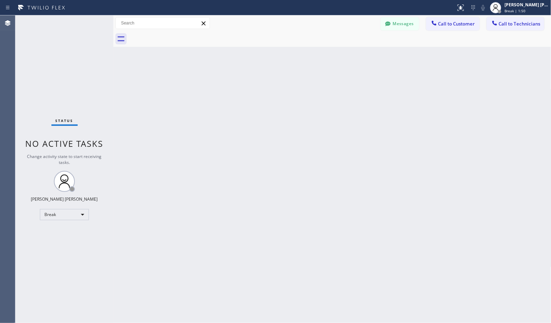
click at [355, 54] on div "Back to Dashboard Change Sender ID Customers Technicians Select a contact Outbo…" at bounding box center [332, 169] width 438 height 308
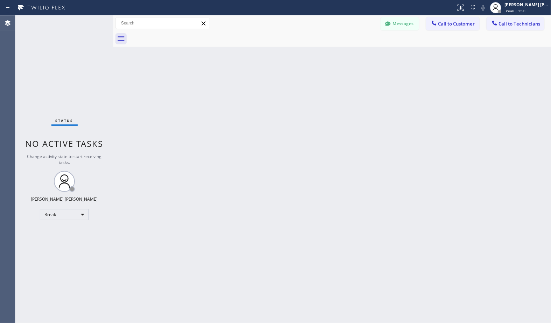
click at [355, 54] on div "Back to Dashboard Change Sender ID Customers Technicians Select a contact Outbo…" at bounding box center [332, 169] width 438 height 308
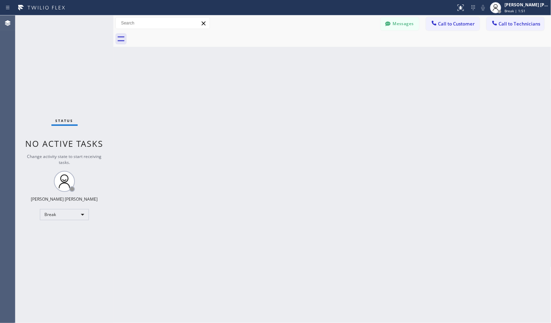
click at [355, 54] on div "Back to Dashboard Change Sender ID Customers Technicians Select a contact Outbo…" at bounding box center [332, 169] width 438 height 308
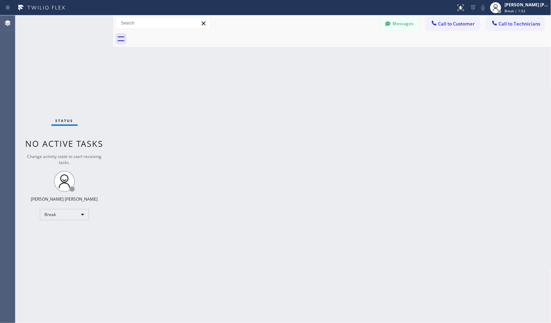
click at [355, 54] on div "Back to Dashboard Change Sender ID Customers Technicians Select a contact Outbo…" at bounding box center [332, 169] width 438 height 308
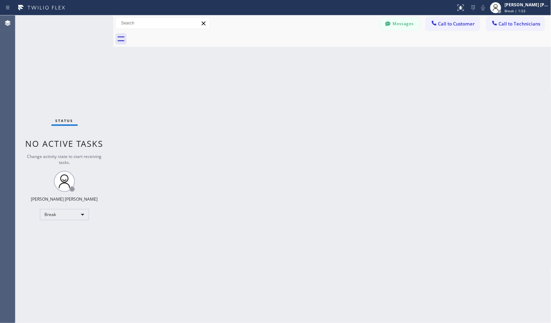
click at [355, 54] on div "Back to Dashboard Change Sender ID Customers Technicians Select a contact Outbo…" at bounding box center [332, 169] width 438 height 308
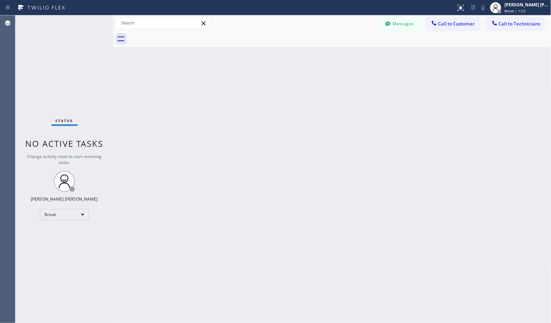
click at [355, 54] on div "Back to Dashboard Change Sender ID Customers Technicians Select a contact Outbo…" at bounding box center [332, 169] width 438 height 308
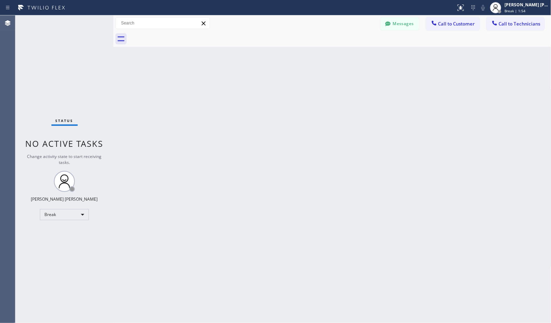
click at [355, 54] on div "Back to Dashboard Change Sender ID Customers Technicians Select a contact Outbo…" at bounding box center [332, 169] width 438 height 308
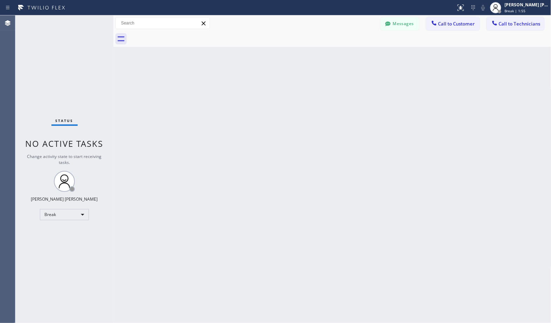
click at [355, 54] on div "Back to Dashboard Change Sender ID Customers Technicians Select a contact Outbo…" at bounding box center [332, 169] width 438 height 308
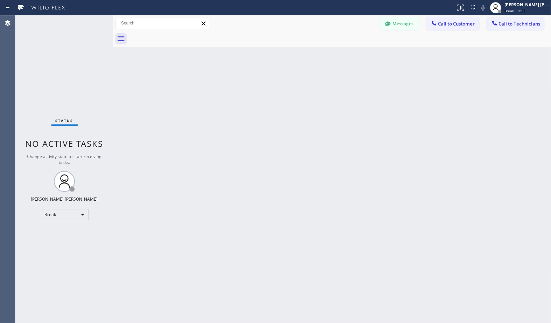
click at [355, 54] on div "Back to Dashboard Change Sender ID Customers Technicians Select a contact Outbo…" at bounding box center [332, 169] width 438 height 308
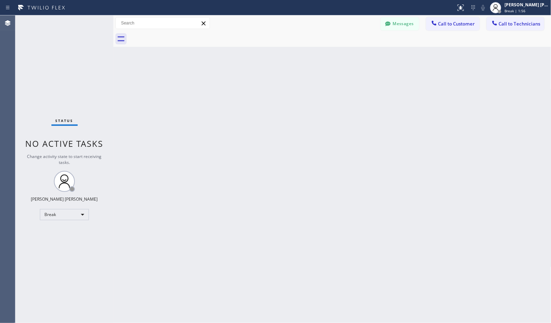
click at [355, 54] on div "Back to Dashboard Change Sender ID Customers Technicians Select a contact Outbo…" at bounding box center [332, 169] width 438 height 308
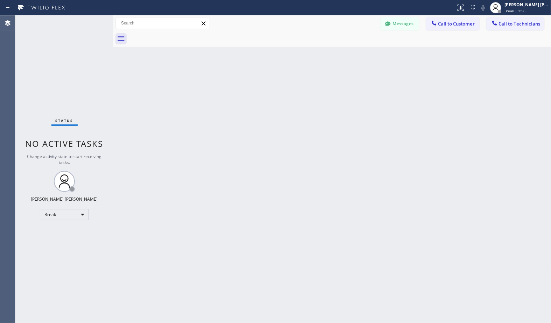
click at [355, 54] on div "Back to Dashboard Change Sender ID Customers Technicians Select a contact Outbo…" at bounding box center [332, 169] width 438 height 308
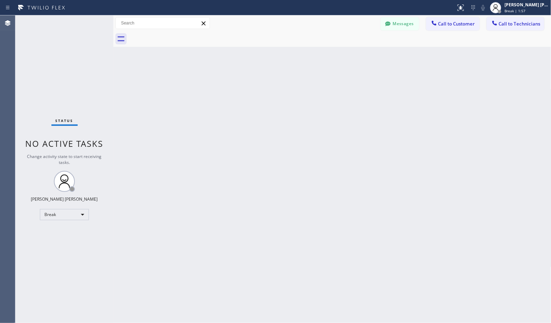
click at [355, 54] on div "Back to Dashboard Change Sender ID Customers Technicians Select a contact Outbo…" at bounding box center [332, 169] width 438 height 308
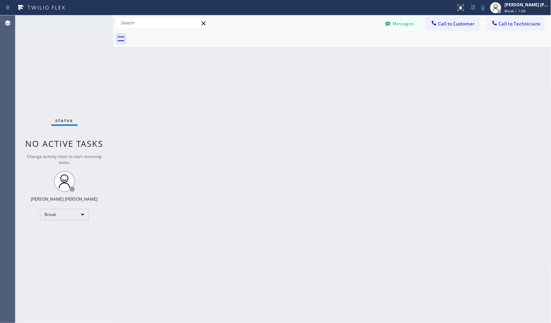
click at [355, 54] on div "Back to Dashboard Change Sender ID Customers Technicians Select a contact Outbo…" at bounding box center [332, 169] width 438 height 308
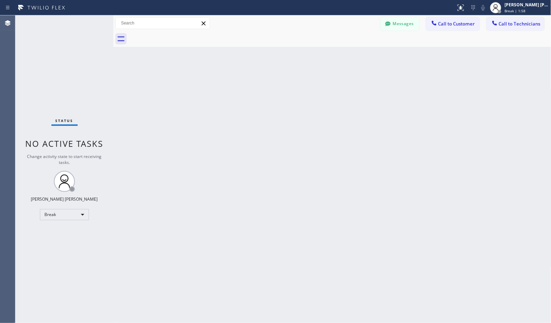
click at [355, 54] on div "Back to Dashboard Change Sender ID Customers Technicians Select a contact Outbo…" at bounding box center [332, 169] width 438 height 308
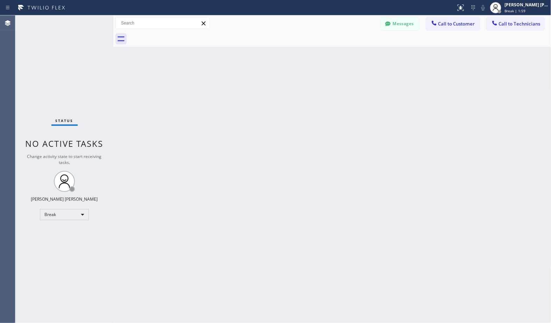
click at [355, 54] on div "Back to Dashboard Change Sender ID Customers Technicians Select a contact Outbo…" at bounding box center [332, 169] width 438 height 308
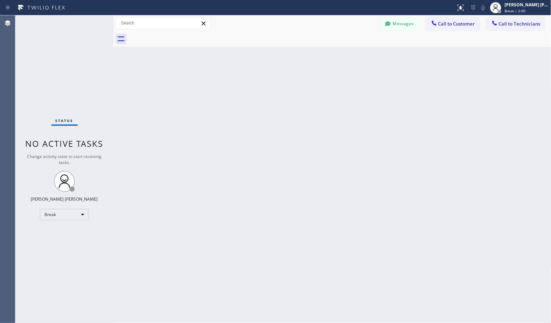
click at [355, 54] on div "Back to Dashboard Change Sender ID Customers Technicians Select a contact Outbo…" at bounding box center [332, 169] width 438 height 308
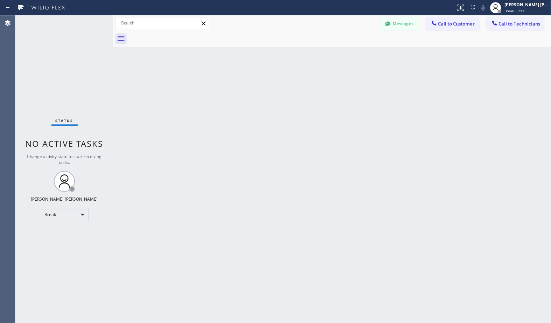
click at [355, 54] on div "Back to Dashboard Change Sender ID Customers Technicians Select a contact Outbo…" at bounding box center [332, 169] width 438 height 308
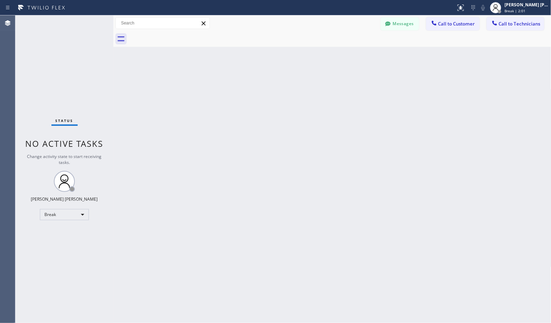
click at [355, 54] on div "Back to Dashboard Change Sender ID Customers Technicians Select a contact Outbo…" at bounding box center [332, 169] width 438 height 308
click
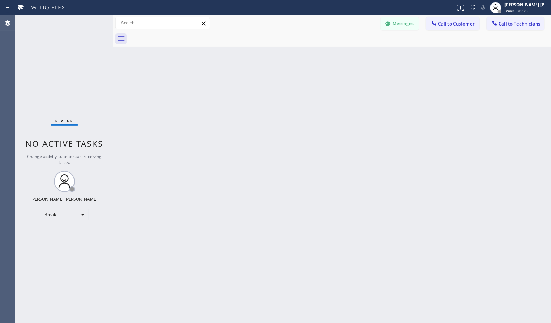
drag, startPoint x: 355, startPoint y: 54, endPoint x: 369, endPoint y: 9, distance: 46.9
click at [520, 5] on div "[PERSON_NAME] [PERSON_NAME]" at bounding box center [527, 5] width 44 height 6
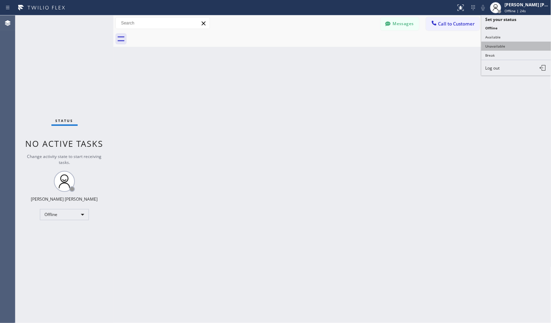
click at [527, 45] on button "Unavailable" at bounding box center [517, 46] width 70 height 9
